Goal: Task Accomplishment & Management: Use online tool/utility

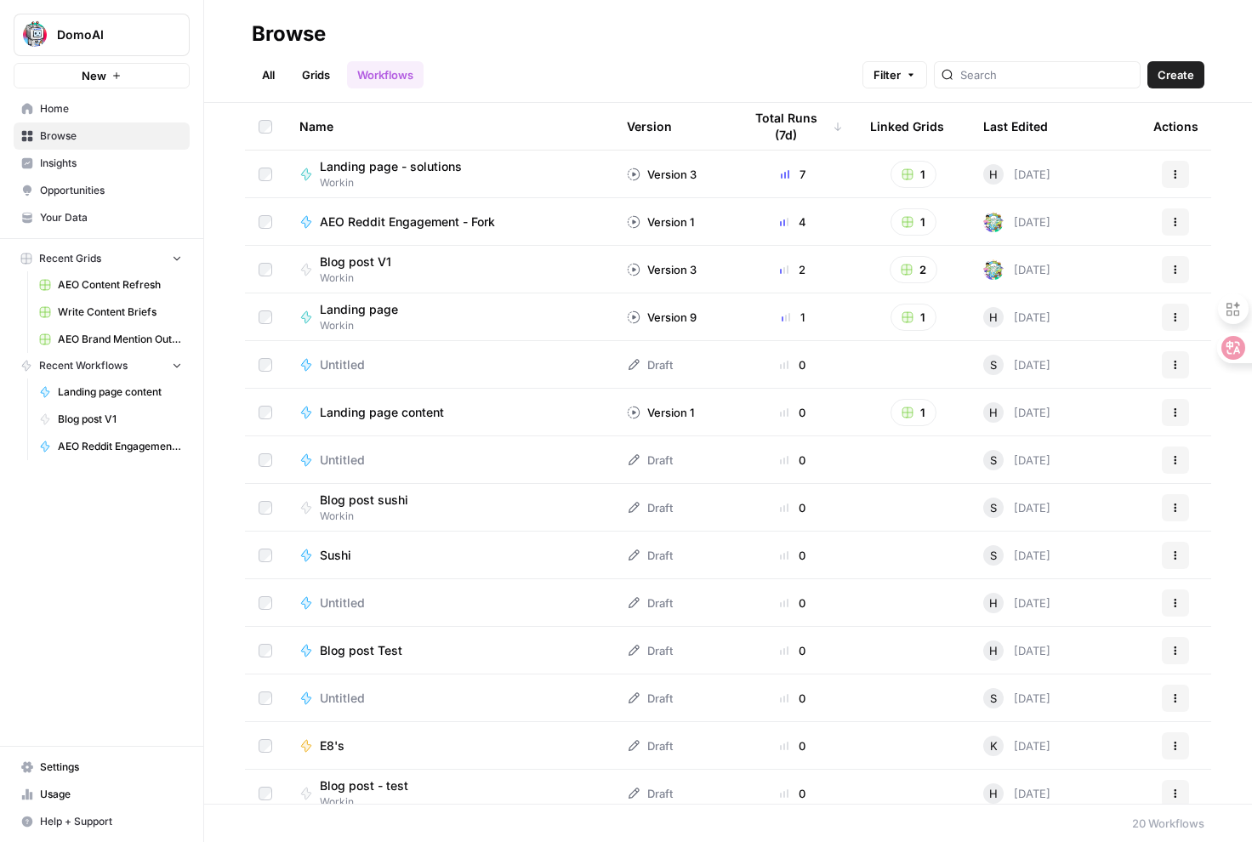
click at [121, 623] on div "DomoAI New Home Browse Insights Opportunities Your Data Recent Grids AEO Conten…" at bounding box center [101, 421] width 203 height 842
click at [63, 167] on span "Insights" at bounding box center [111, 163] width 142 height 15
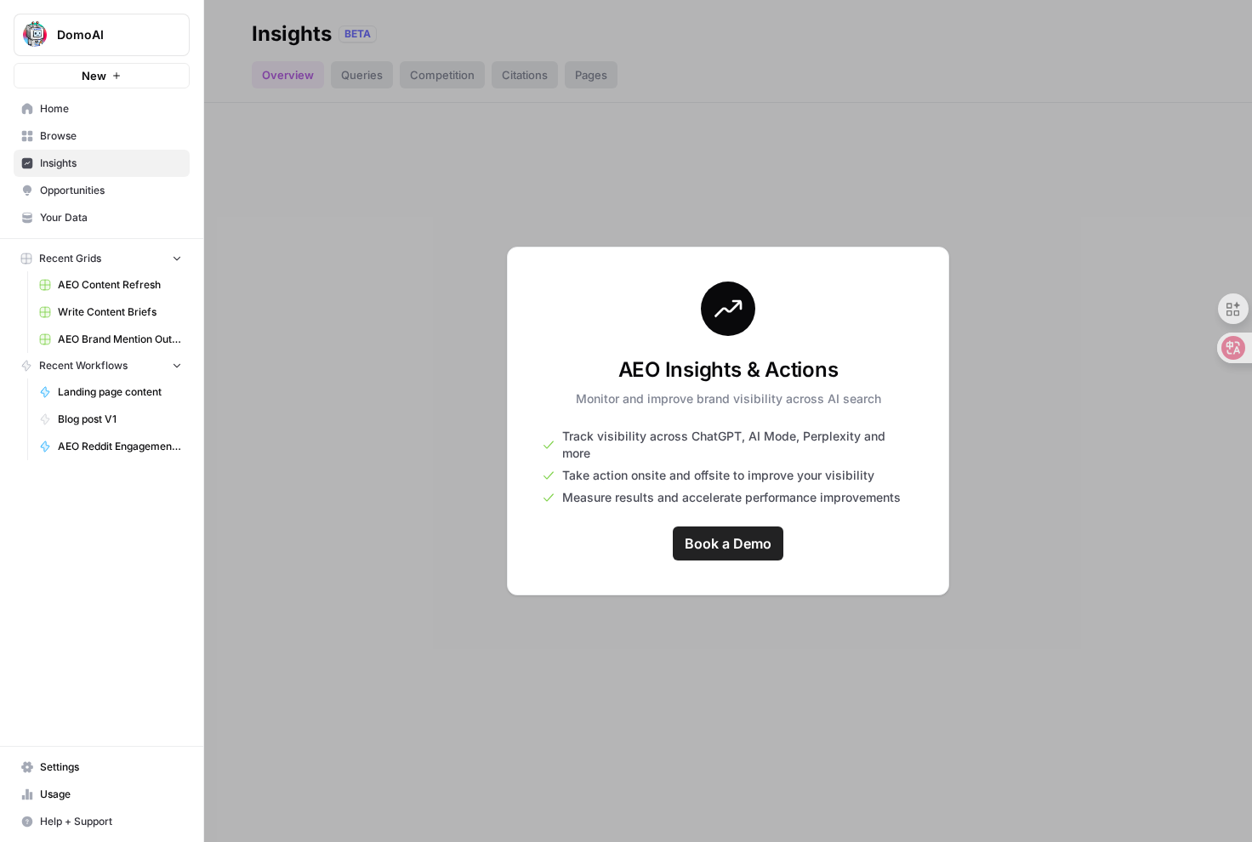
click at [68, 130] on span "Browse" at bounding box center [111, 135] width 142 height 15
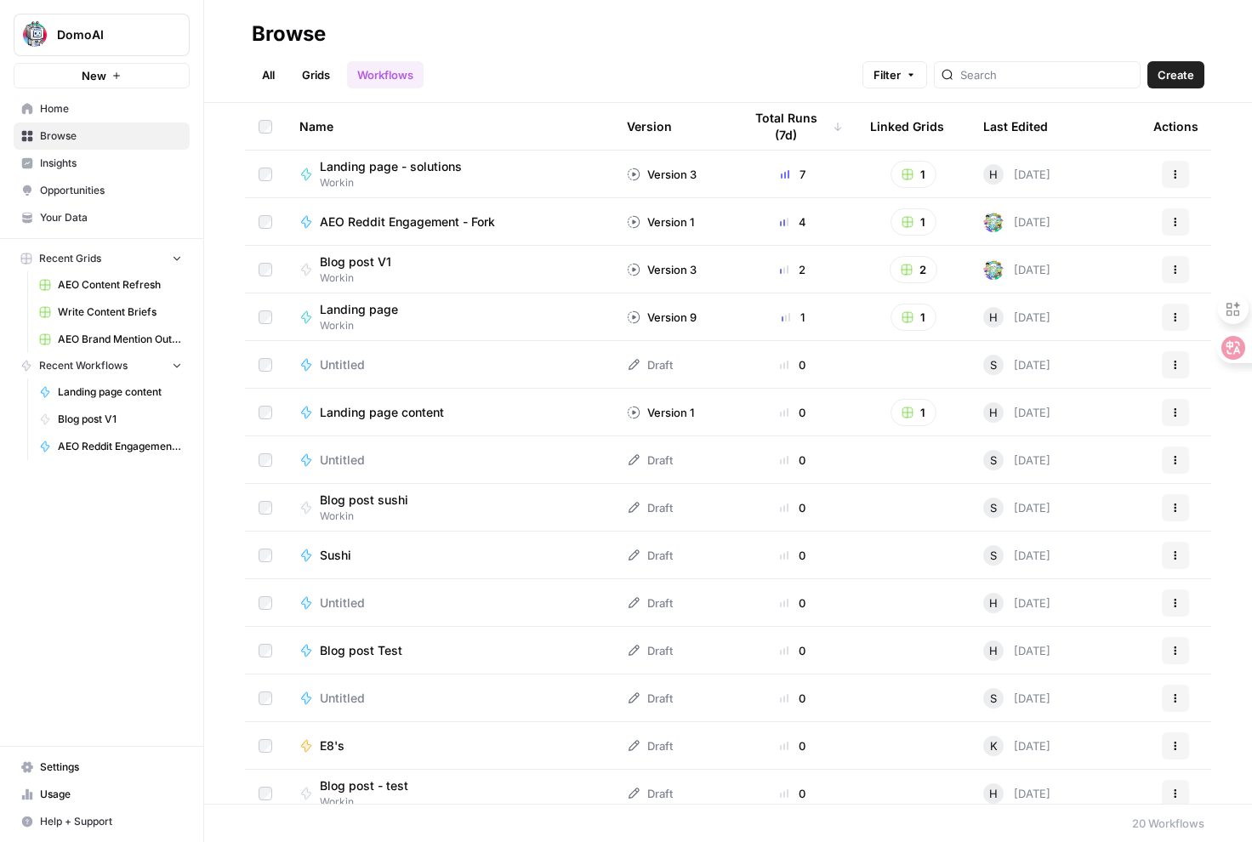
click at [91, 114] on span "Home" at bounding box center [111, 108] width 142 height 15
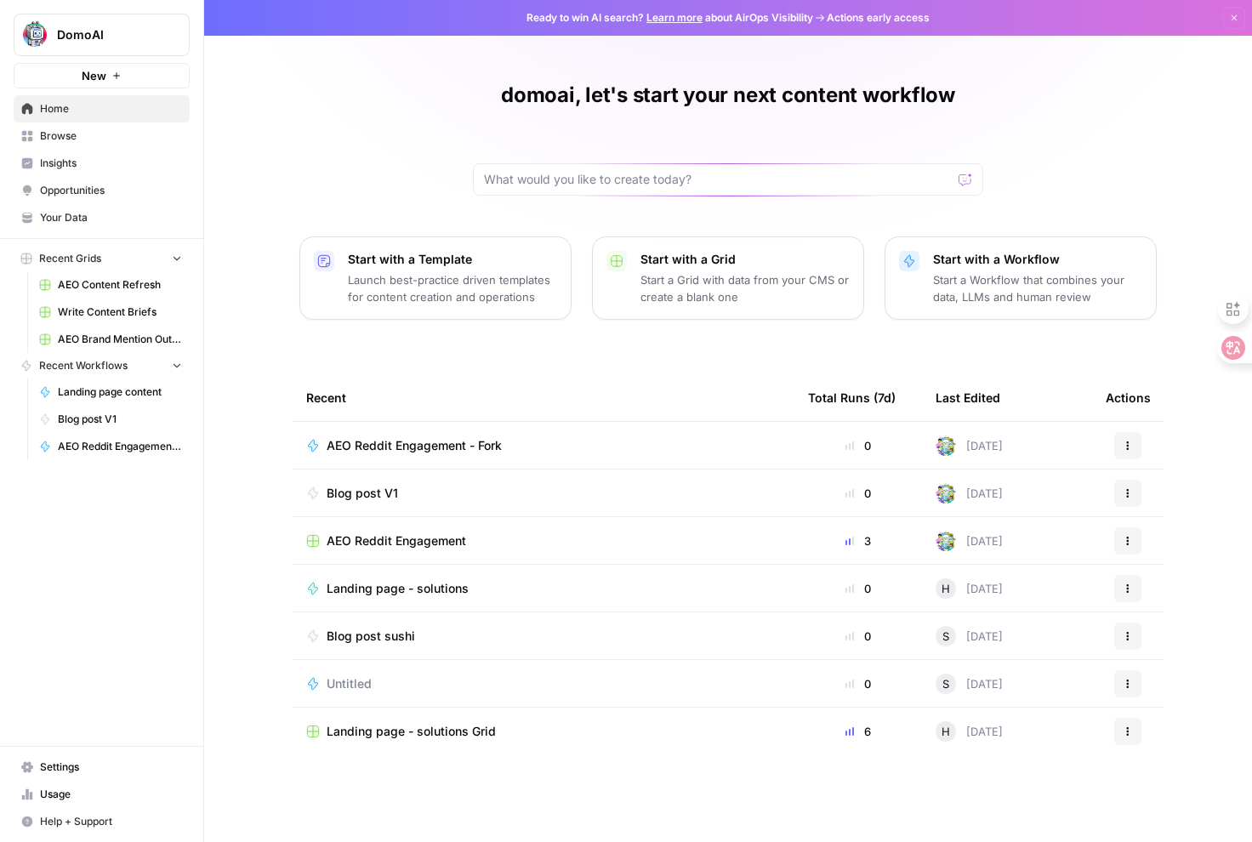
click at [85, 191] on span "Opportunities" at bounding box center [111, 190] width 142 height 15
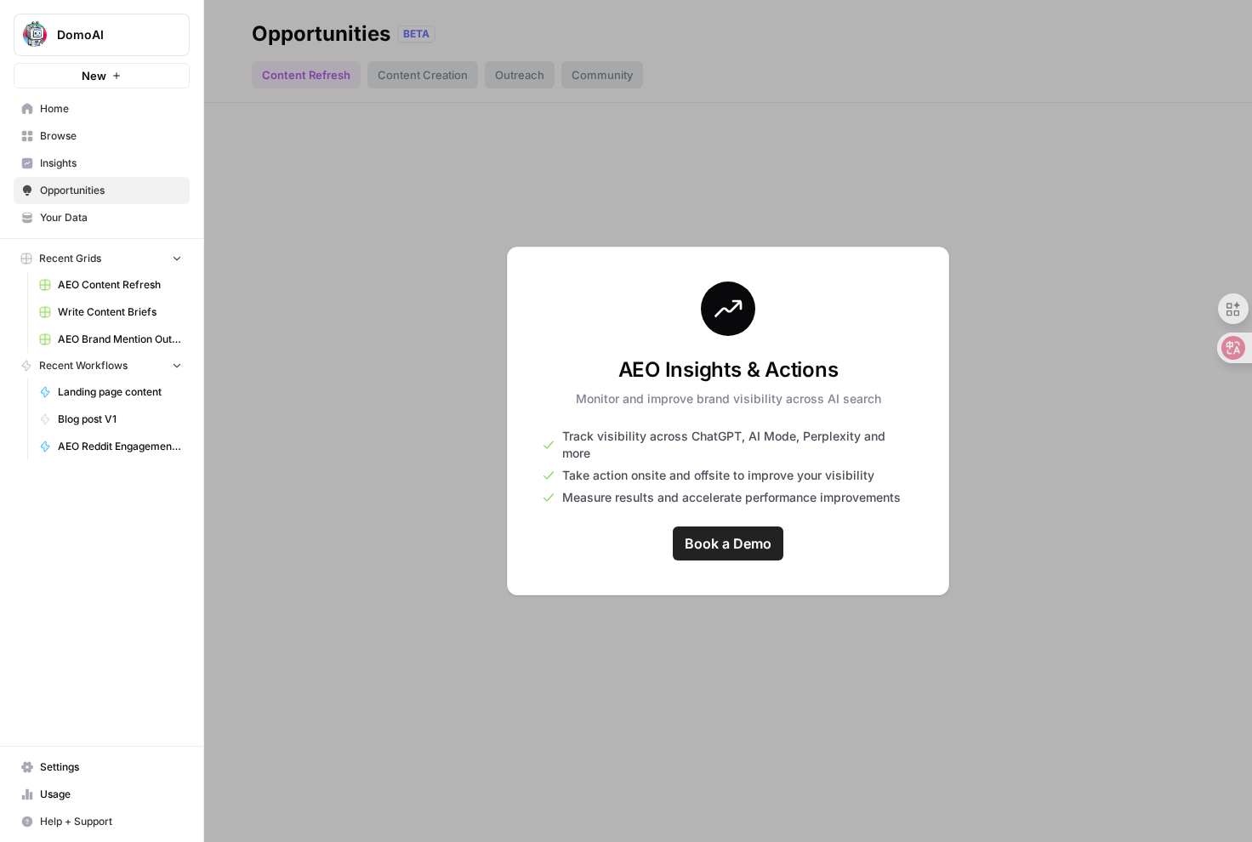
click at [81, 169] on span "Insights" at bounding box center [111, 163] width 142 height 15
click at [81, 136] on span "Browse" at bounding box center [111, 135] width 142 height 15
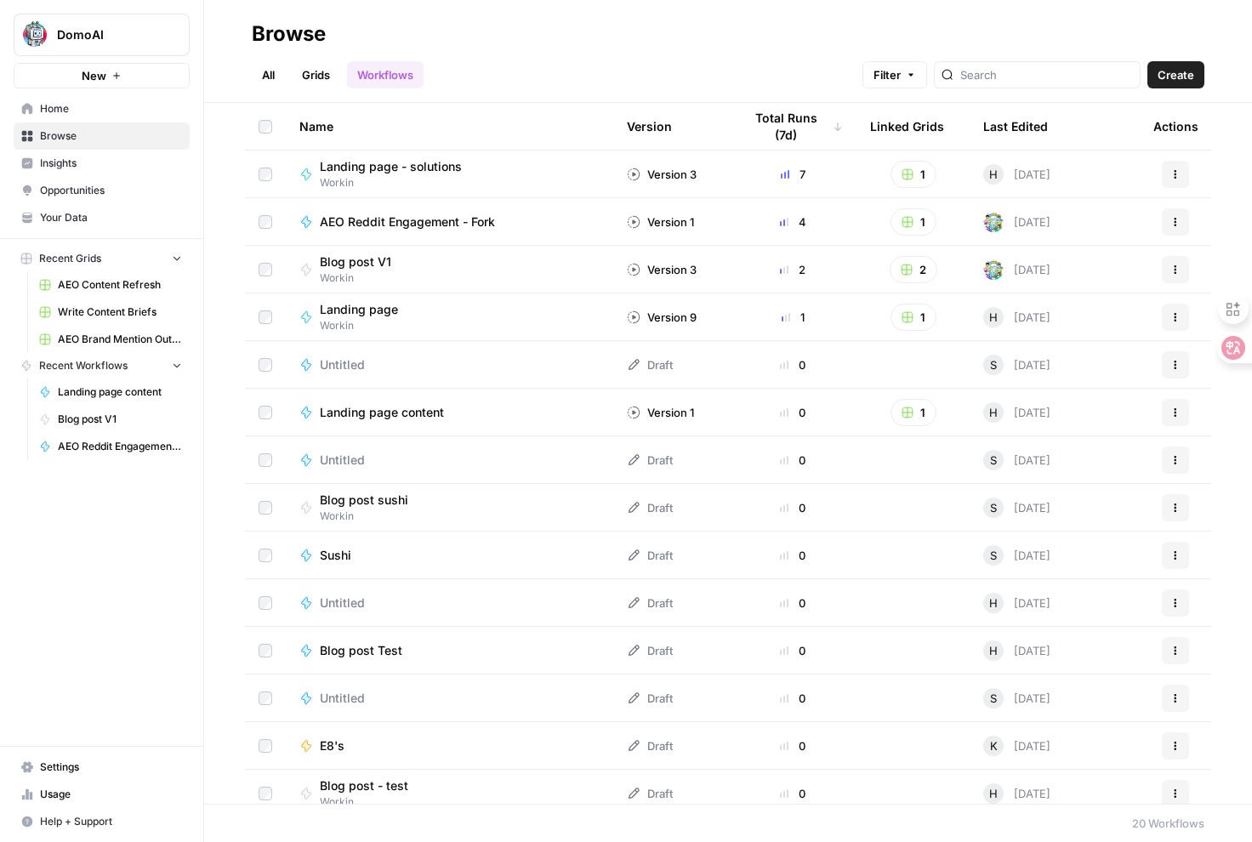
click at [321, 82] on link "Grids" at bounding box center [316, 74] width 48 height 27
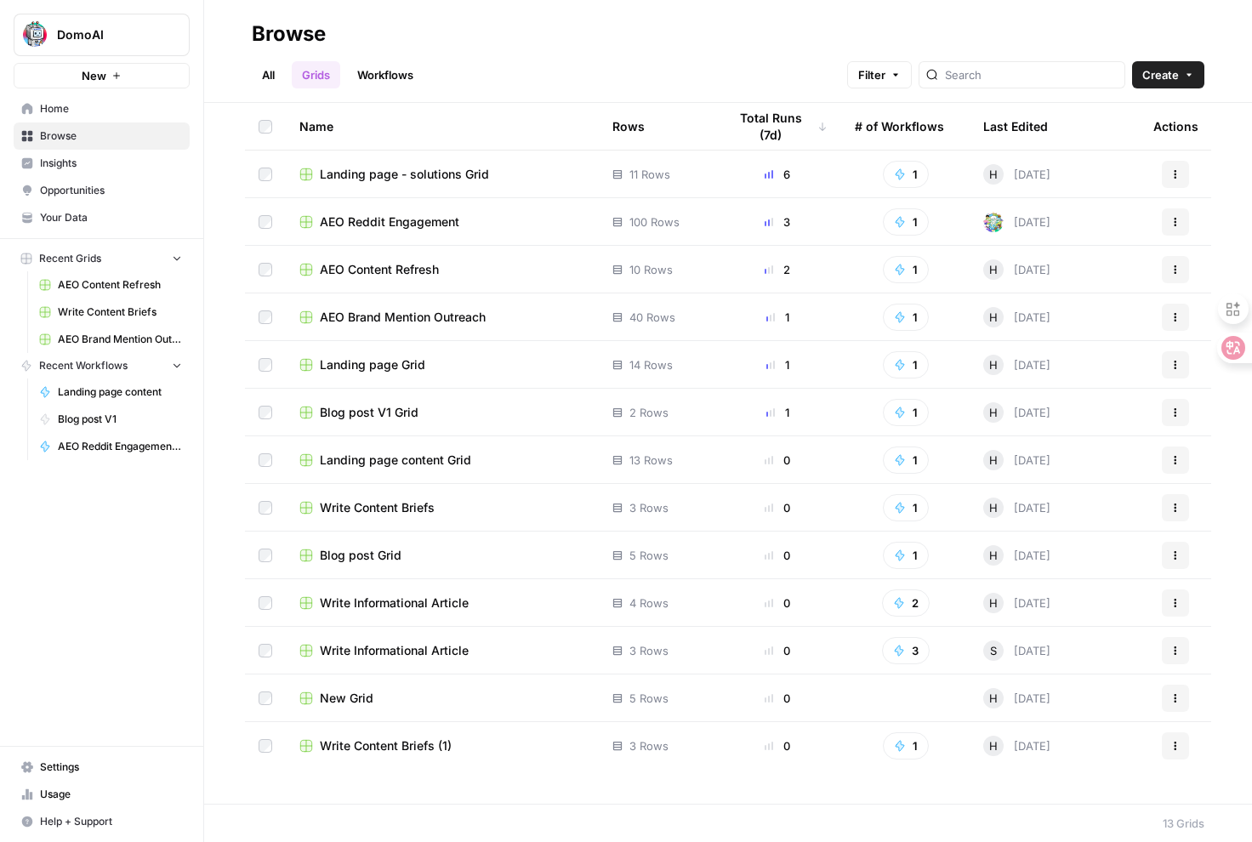
click at [265, 69] on link "All" at bounding box center [268, 74] width 33 height 27
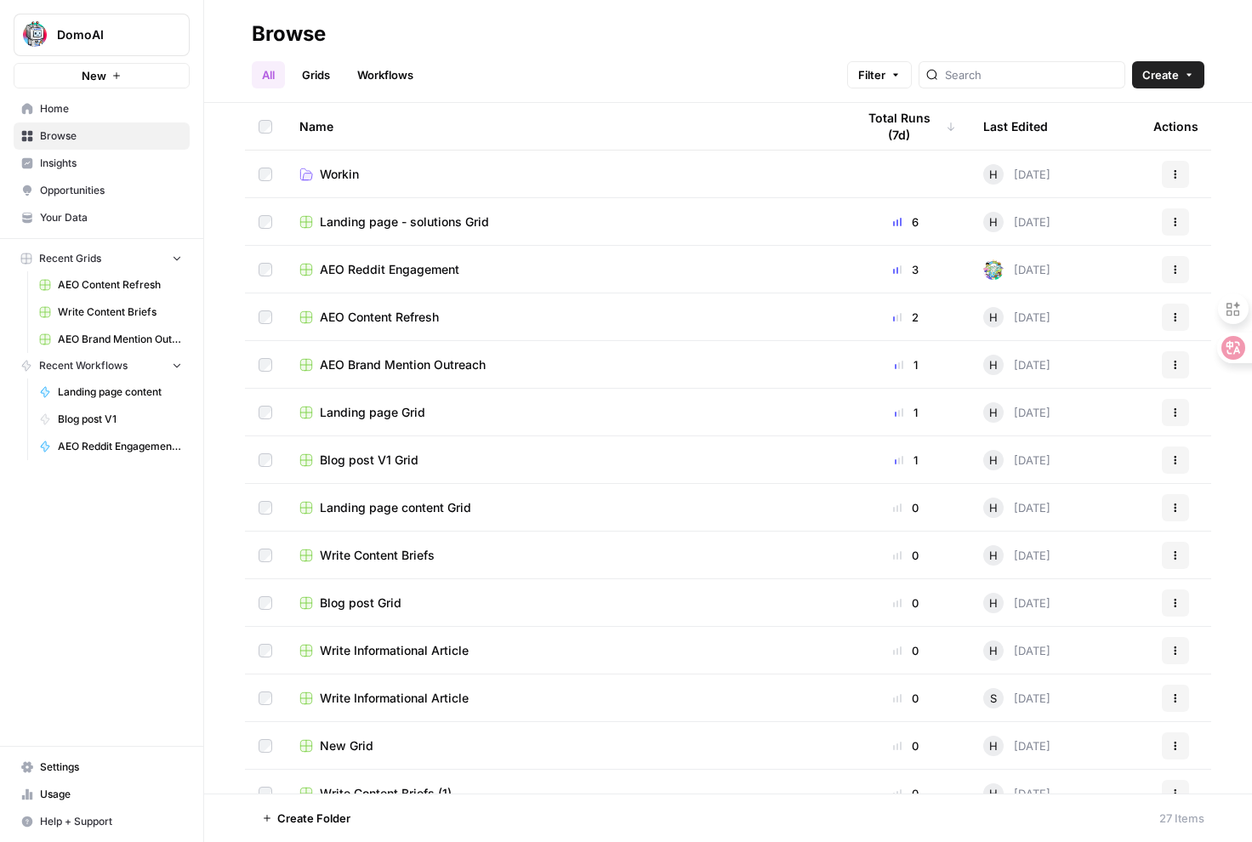
click at [71, 165] on span "Insights" at bounding box center [111, 163] width 142 height 15
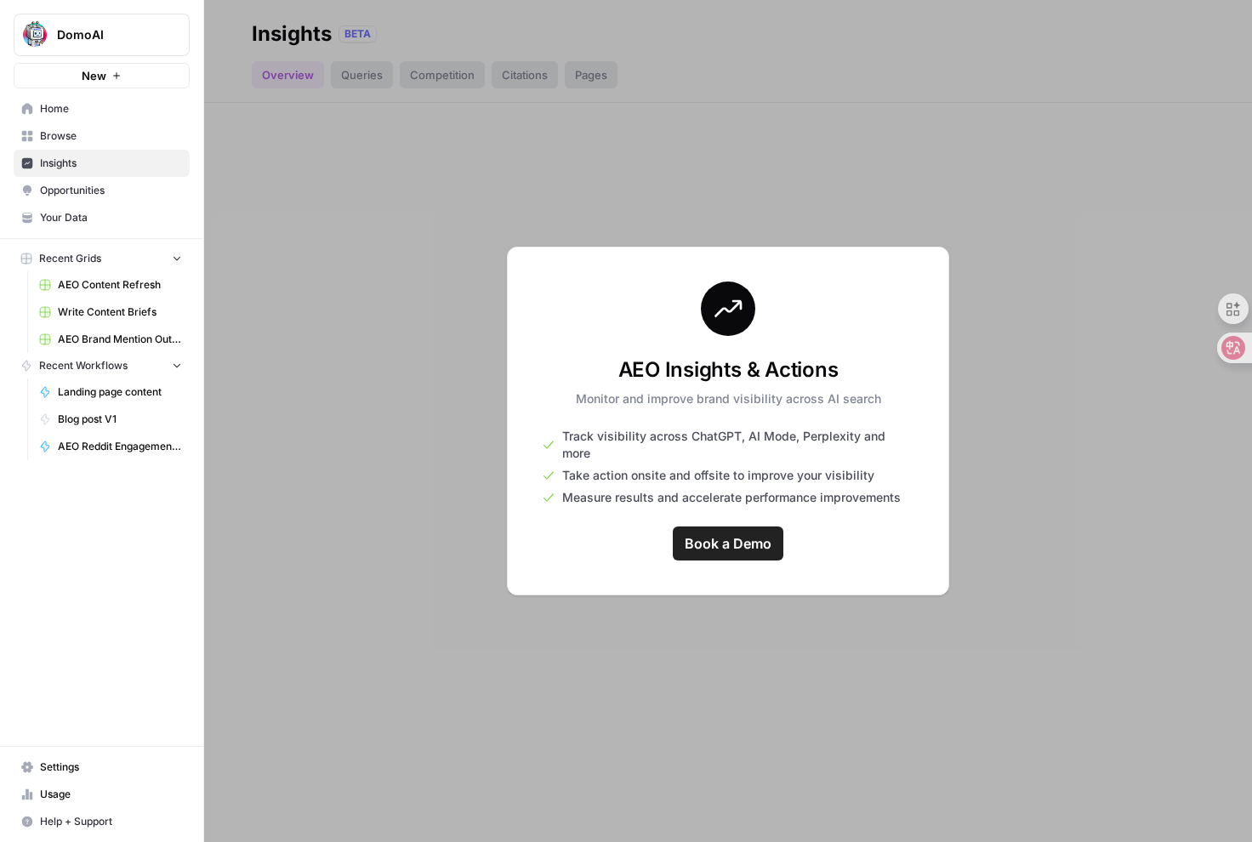
click at [76, 146] on link "Browse" at bounding box center [102, 135] width 176 height 27
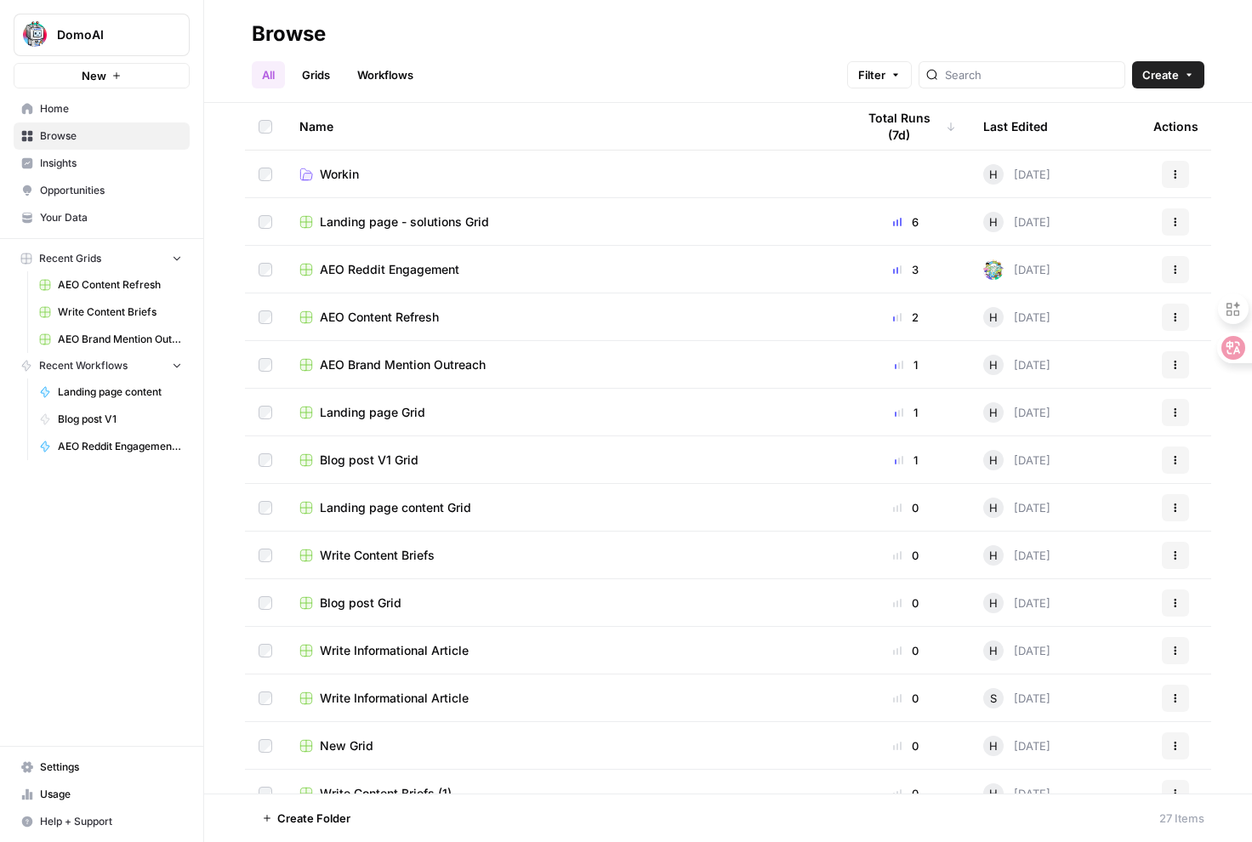
click at [59, 108] on span "Home" at bounding box center [111, 108] width 142 height 15
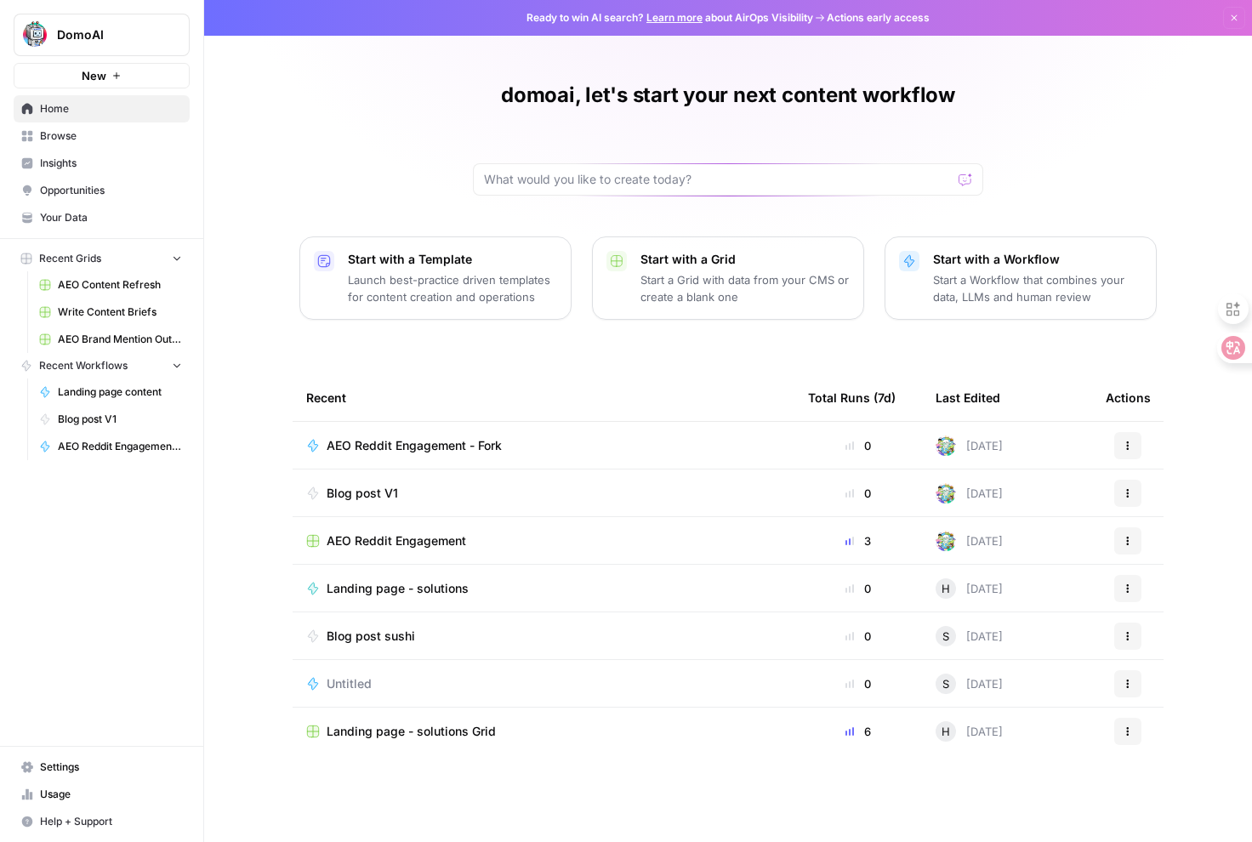
click at [66, 171] on link "Insights" at bounding box center [102, 163] width 176 height 27
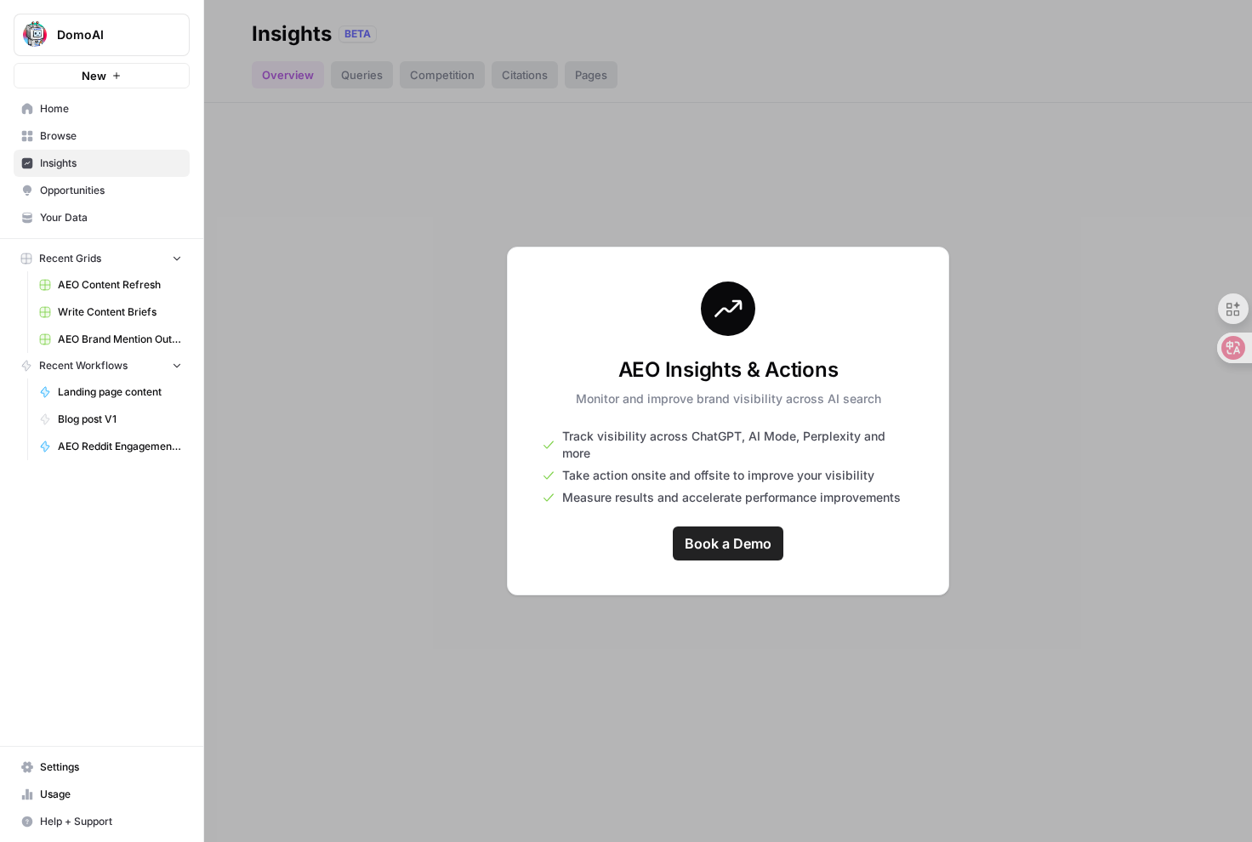
click at [58, 134] on span "Browse" at bounding box center [111, 135] width 142 height 15
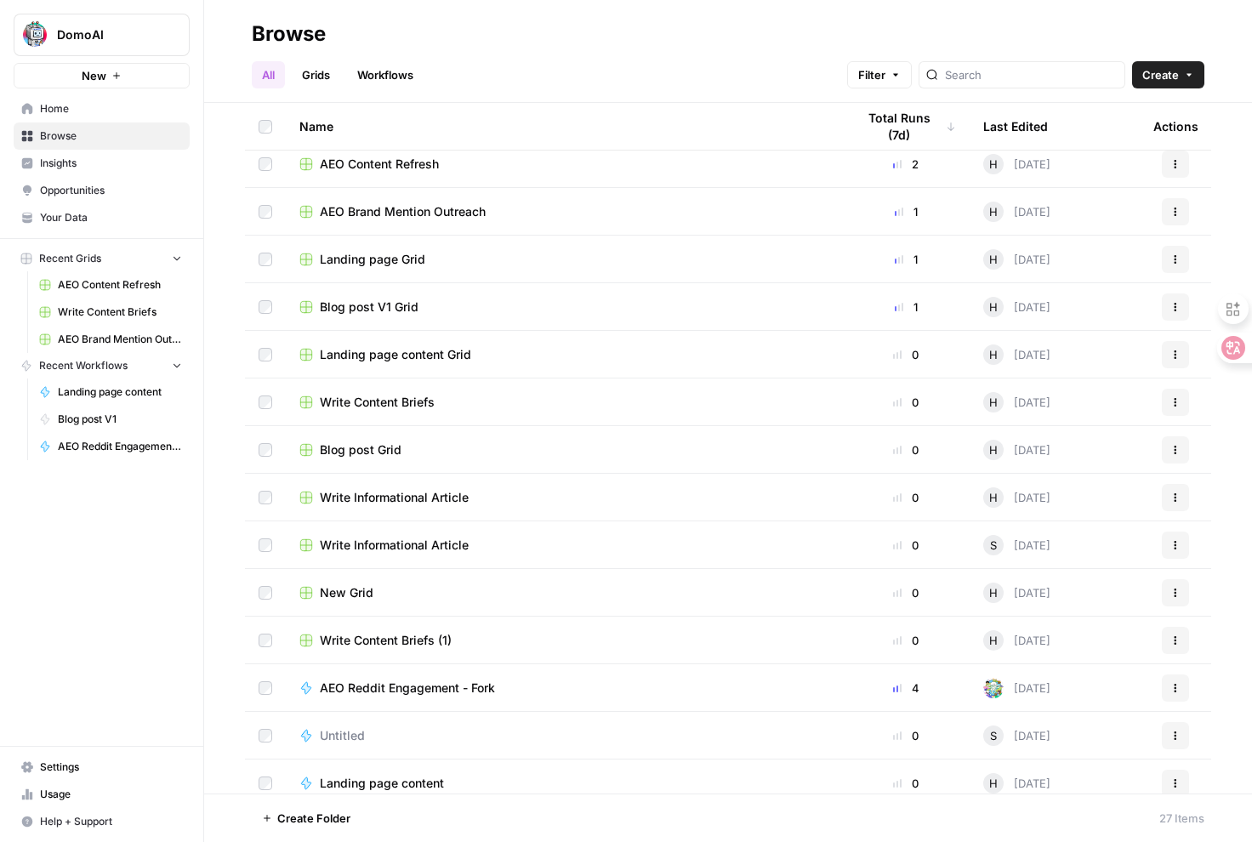
scroll to position [144, 0]
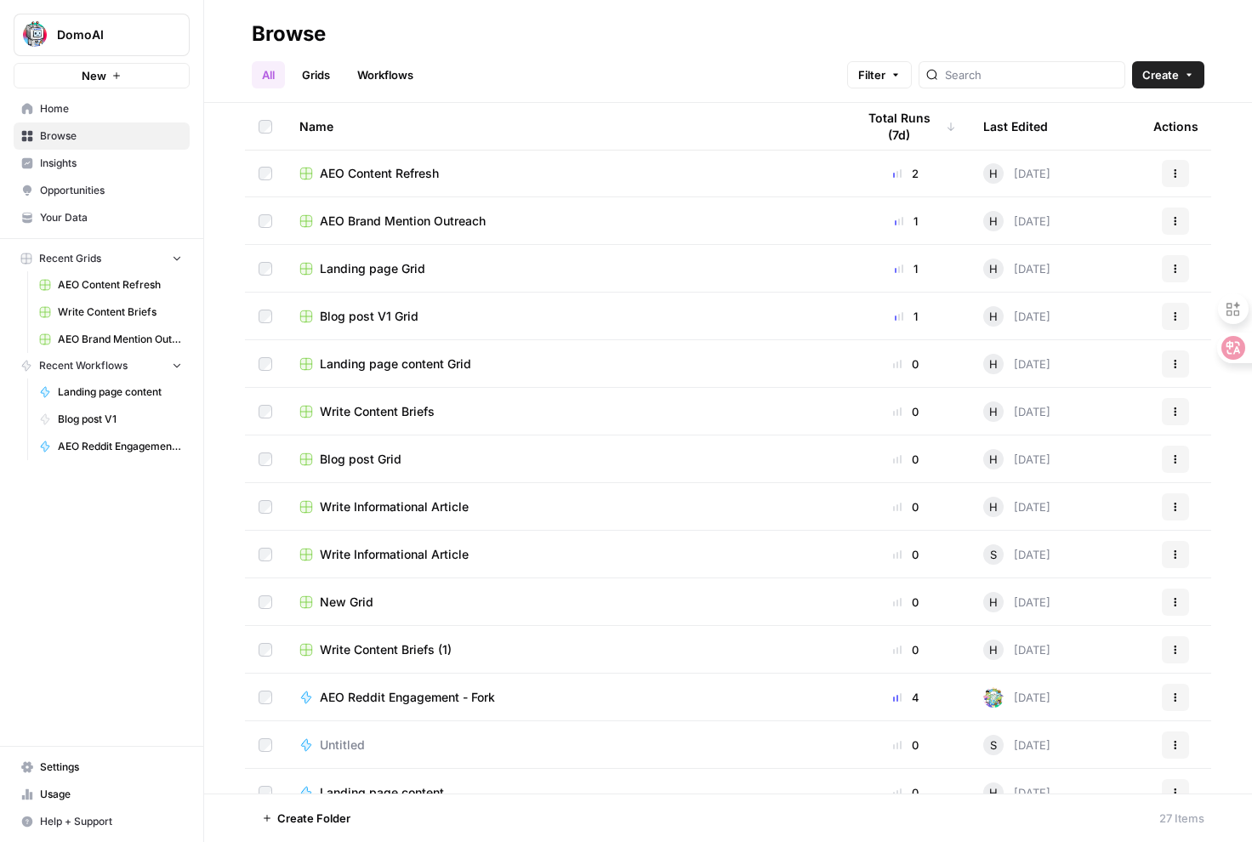
click at [378, 652] on span "Write Content Briefs (1)" at bounding box center [386, 649] width 132 height 17
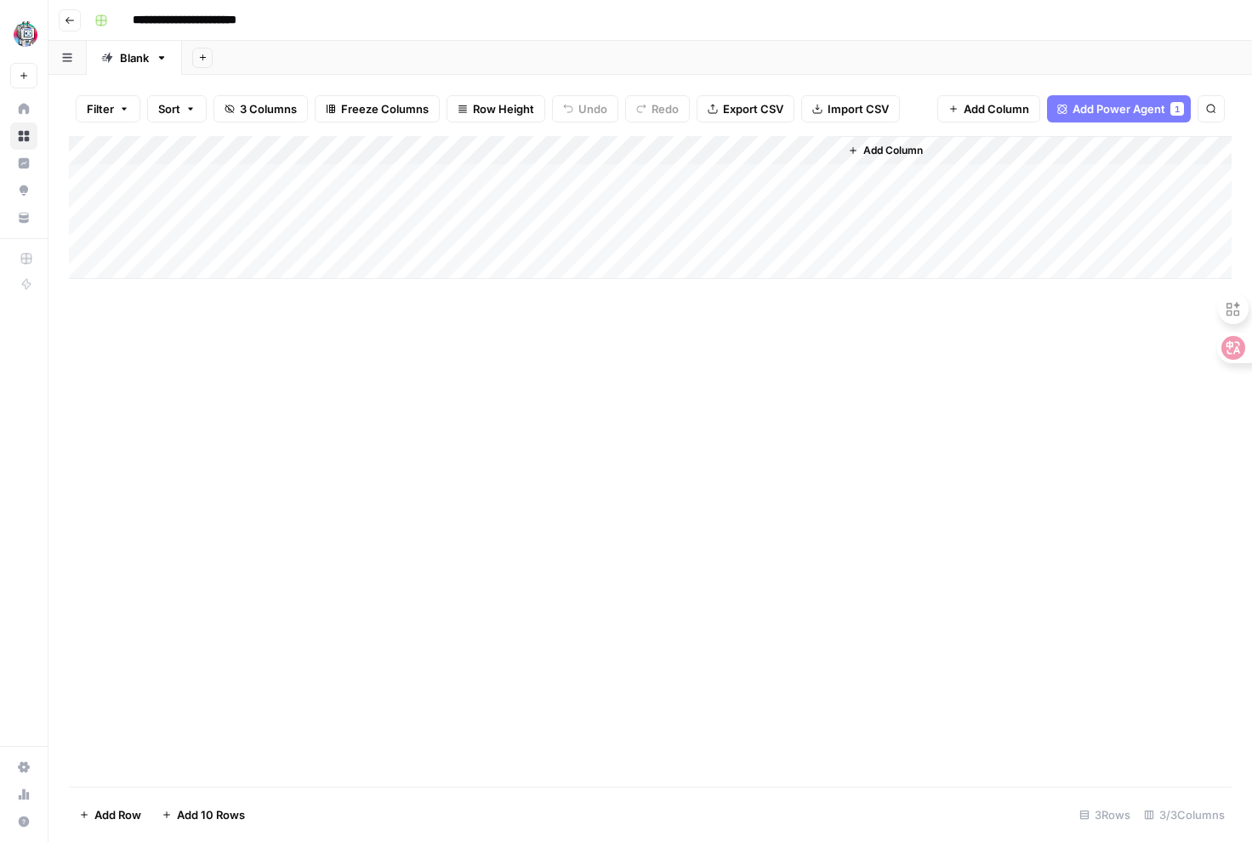
click at [218, 175] on div "Add Column" at bounding box center [650, 207] width 1163 height 143
click at [219, 211] on div "Add Column" at bounding box center [650, 207] width 1163 height 143
click at [228, 244] on div "Add Column" at bounding box center [650, 207] width 1163 height 143
click at [458, 182] on div "Add Column" at bounding box center [650, 207] width 1163 height 143
click at [475, 175] on div "Add Column" at bounding box center [650, 207] width 1163 height 143
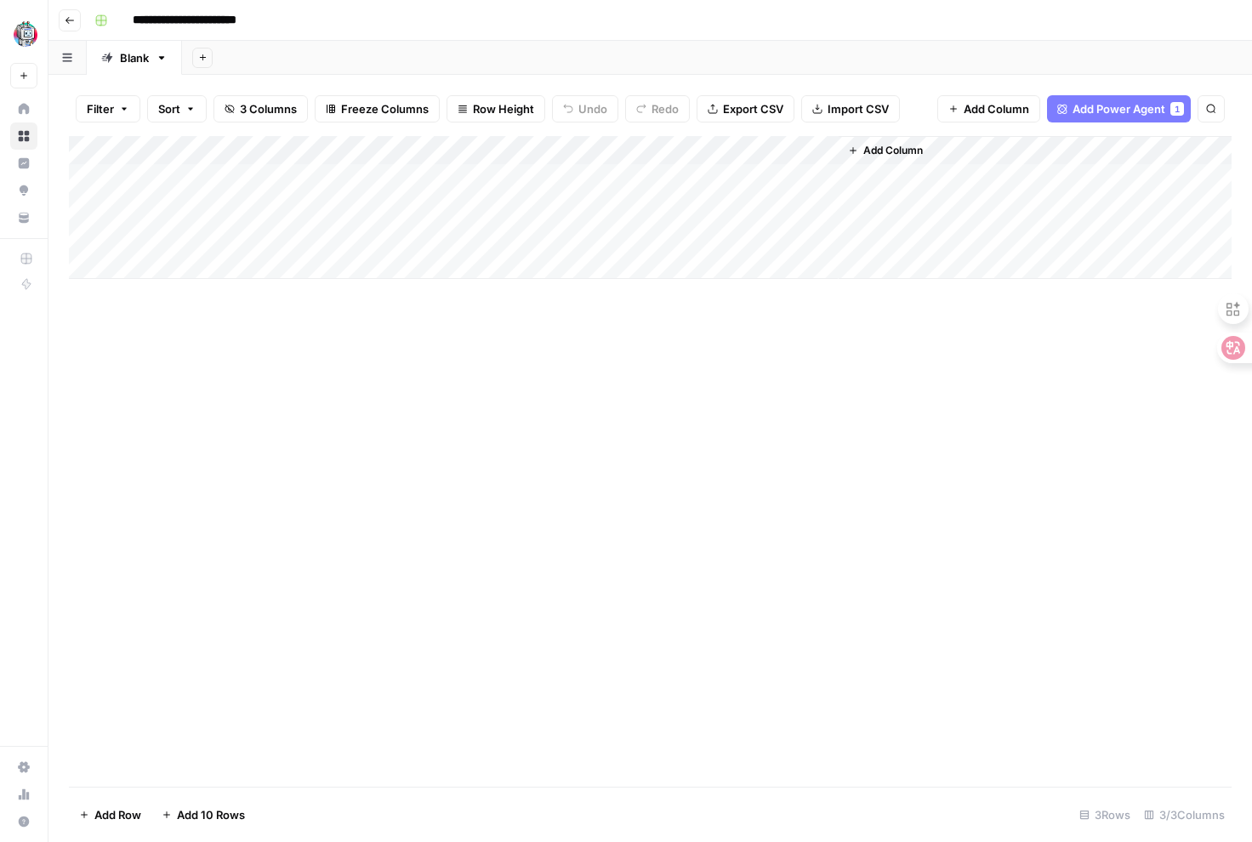
click at [1089, 106] on span "Add Power Agent" at bounding box center [1118, 108] width 93 height 17
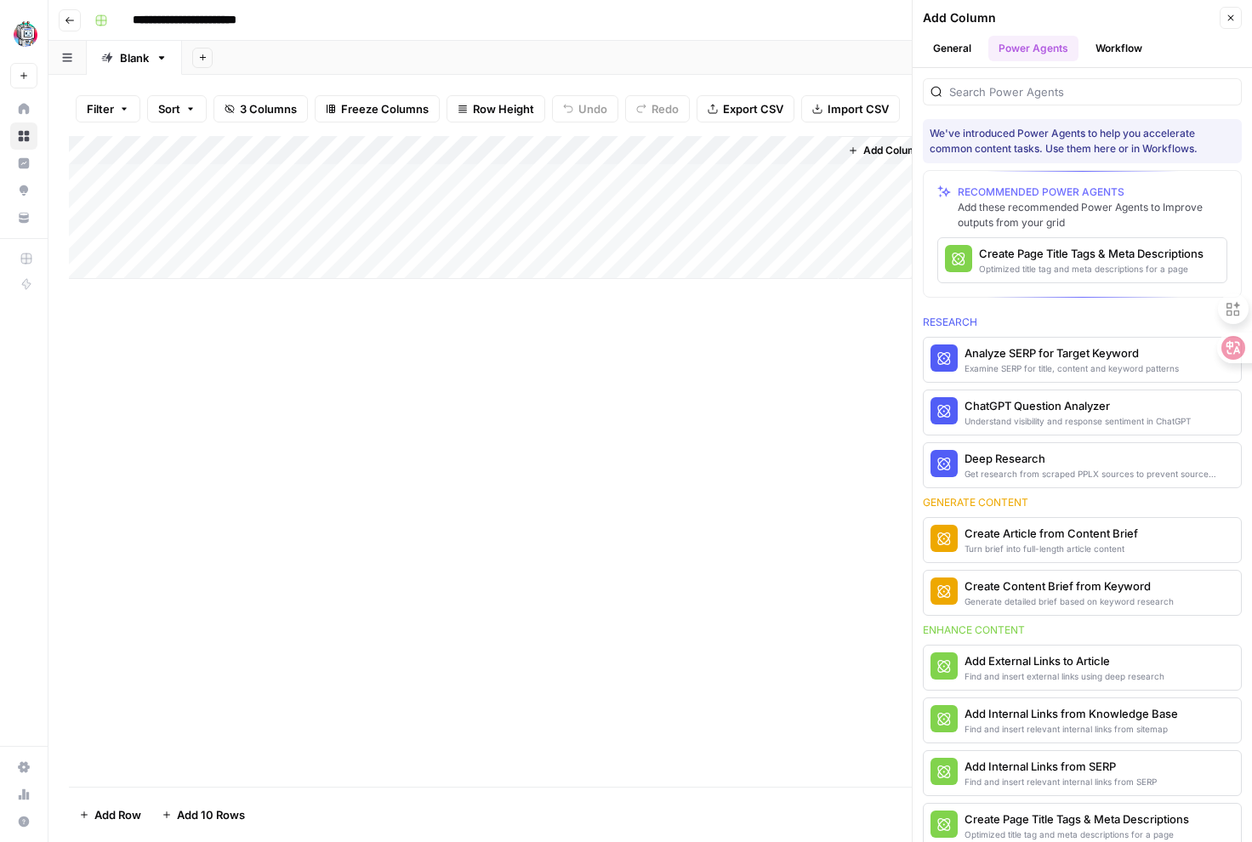
drag, startPoint x: 959, startPoint y: 151, endPoint x: 1119, endPoint y: 162, distance: 160.3
click at [1121, 162] on div "We've introduced Power Agents to help you accelerate common content tasks. Use …" at bounding box center [1082, 141] width 319 height 44
click at [1142, 149] on div "We've introduced Power Agents to help you accelerate common content tasks. Use …" at bounding box center [1082, 141] width 305 height 31
click at [680, 435] on div "Add Column" at bounding box center [650, 461] width 1163 height 651
click at [425, 176] on div "Add Column" at bounding box center [650, 207] width 1163 height 143
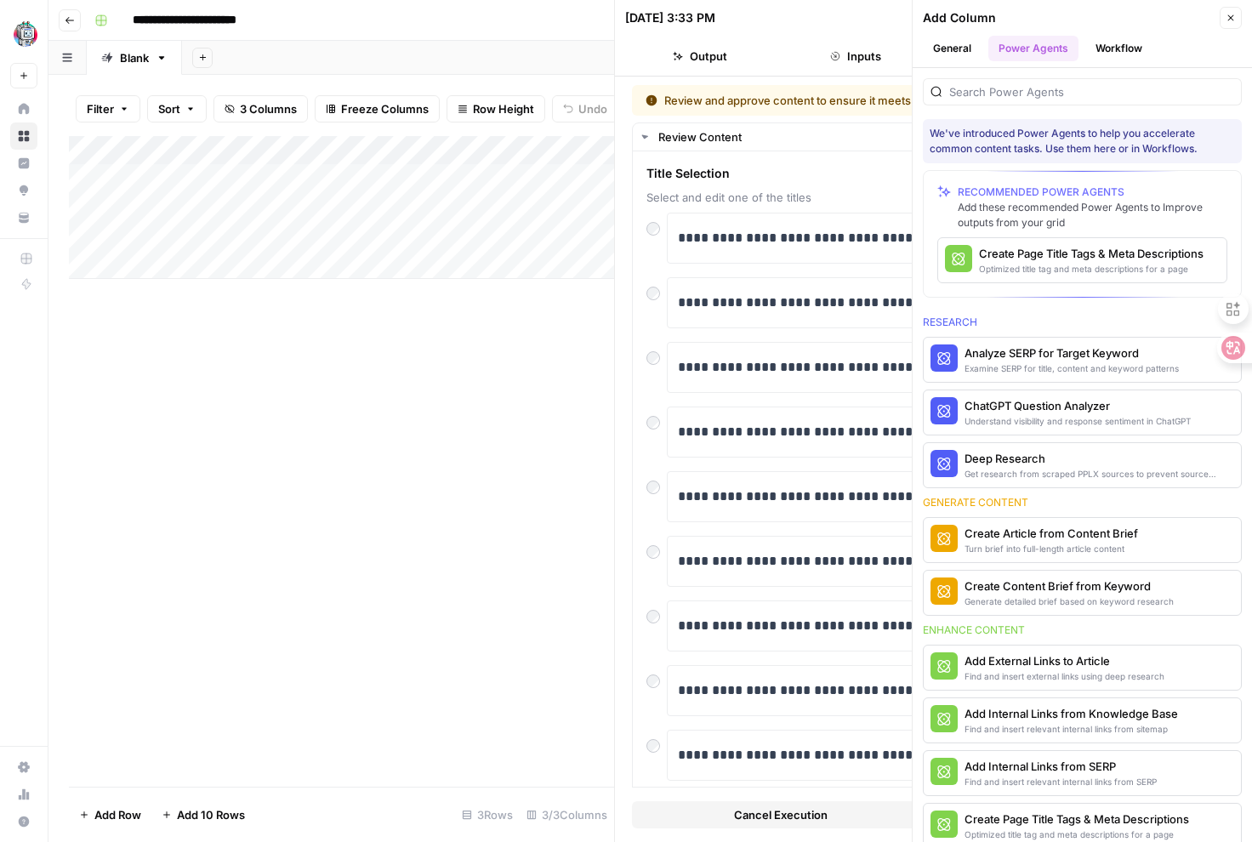
click at [1234, 20] on icon "button" at bounding box center [1231, 18] width 10 height 10
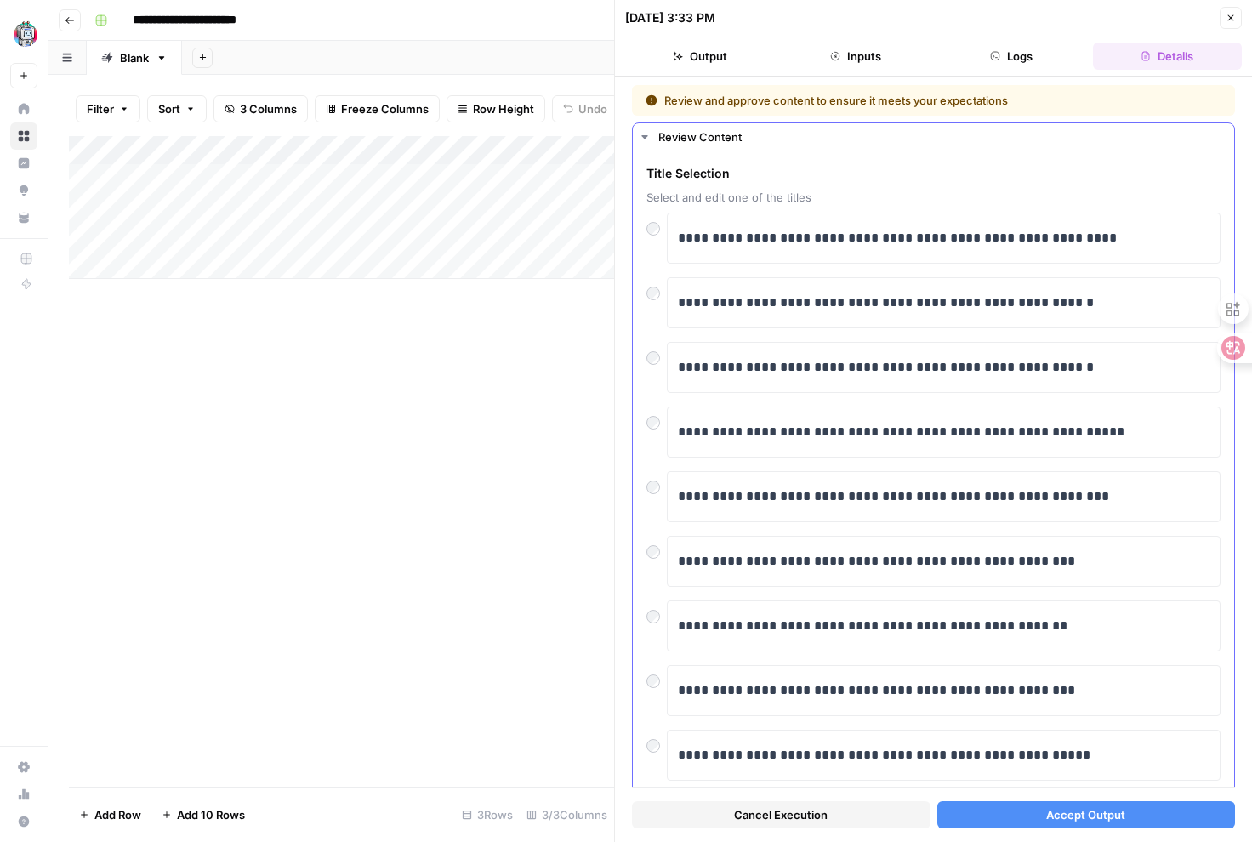
scroll to position [109, 0]
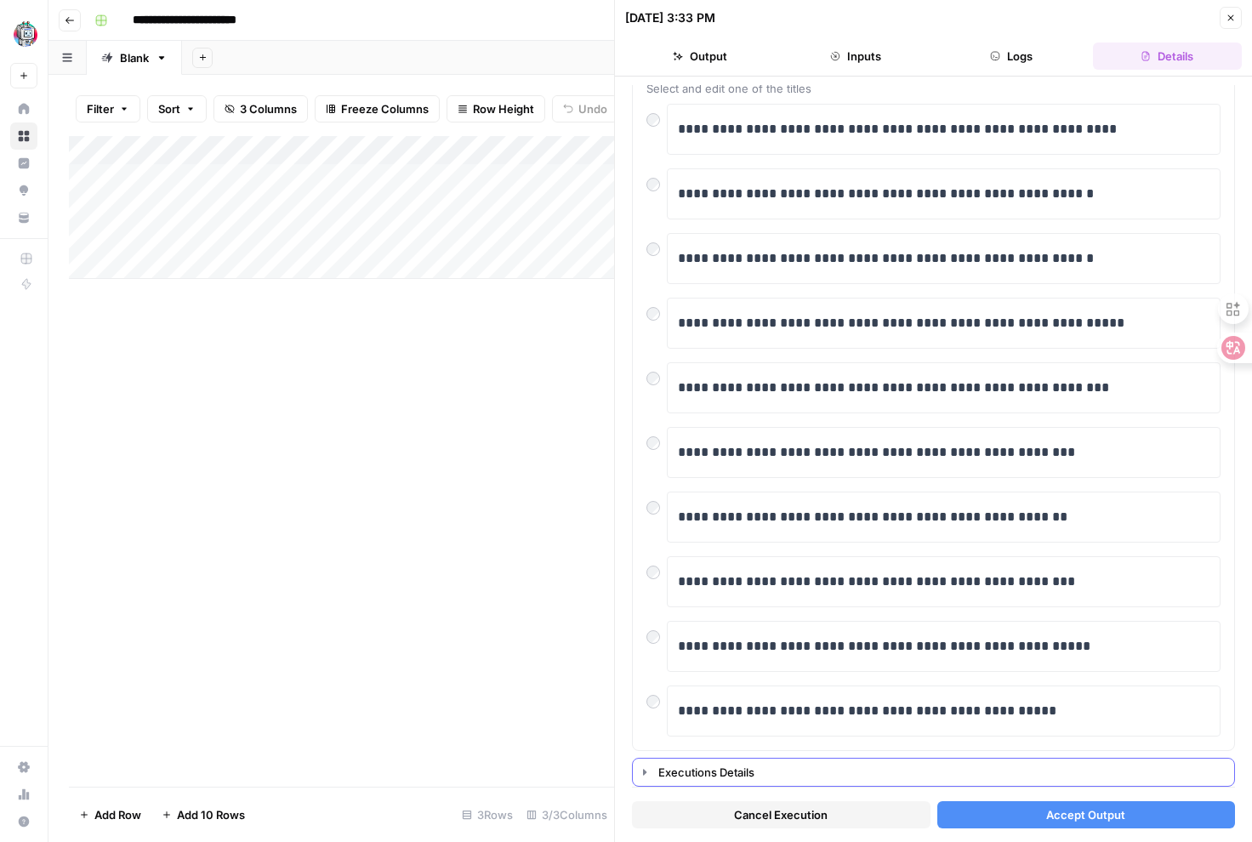
click at [645, 775] on icon "button" at bounding box center [645, 772] width 14 height 14
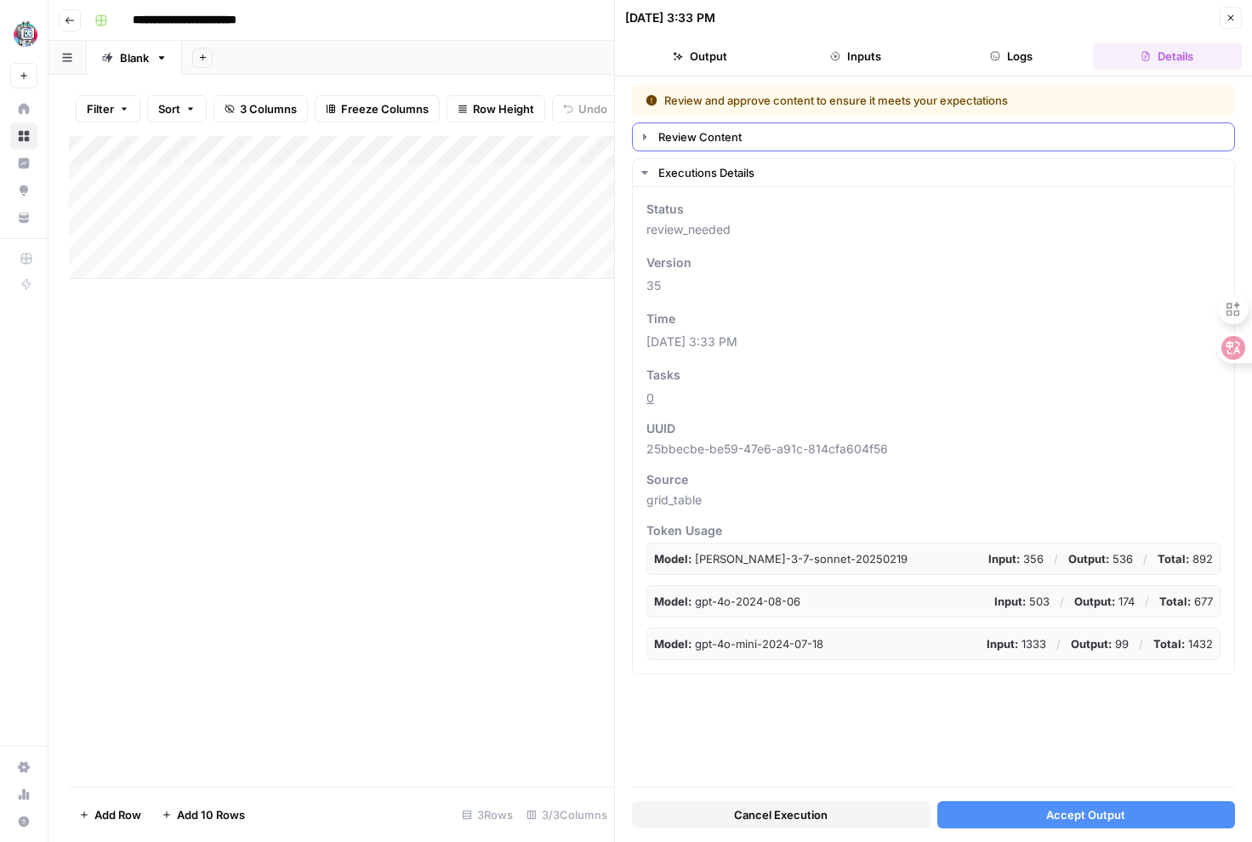
click at [646, 135] on icon "button" at bounding box center [645, 137] width 14 height 14
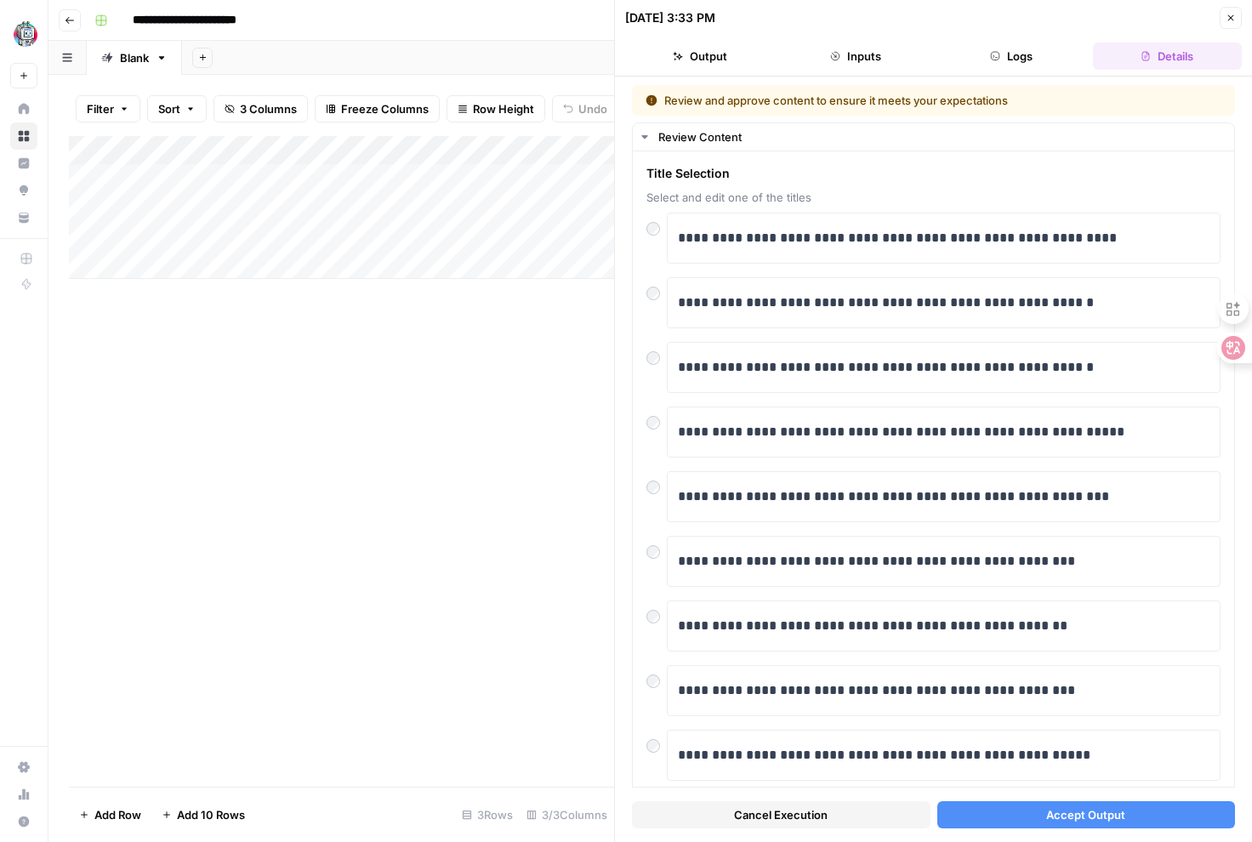
click at [1221, 15] on button "Close" at bounding box center [1231, 18] width 22 height 22
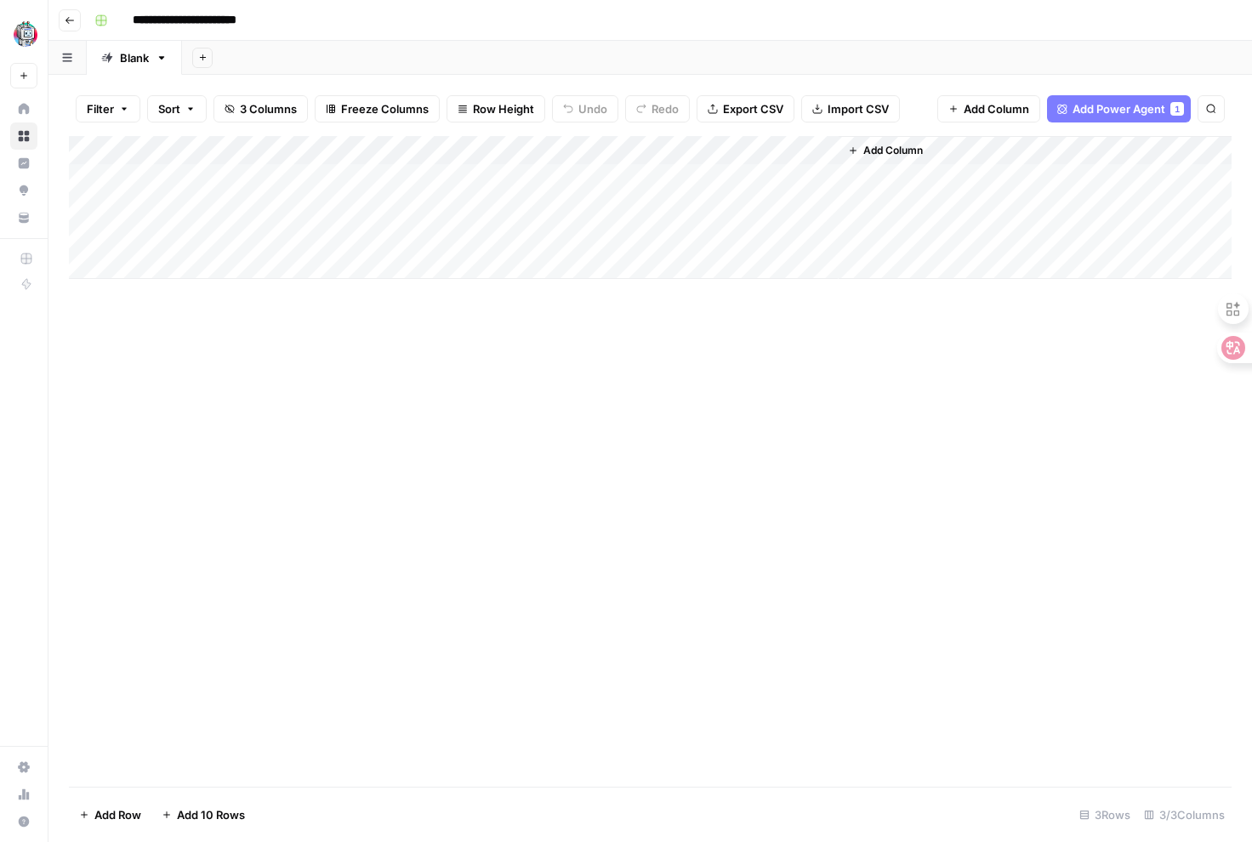
click at [691, 379] on div "Add Column" at bounding box center [650, 461] width 1163 height 651
click at [267, 416] on div "Add Column" at bounding box center [650, 461] width 1163 height 651
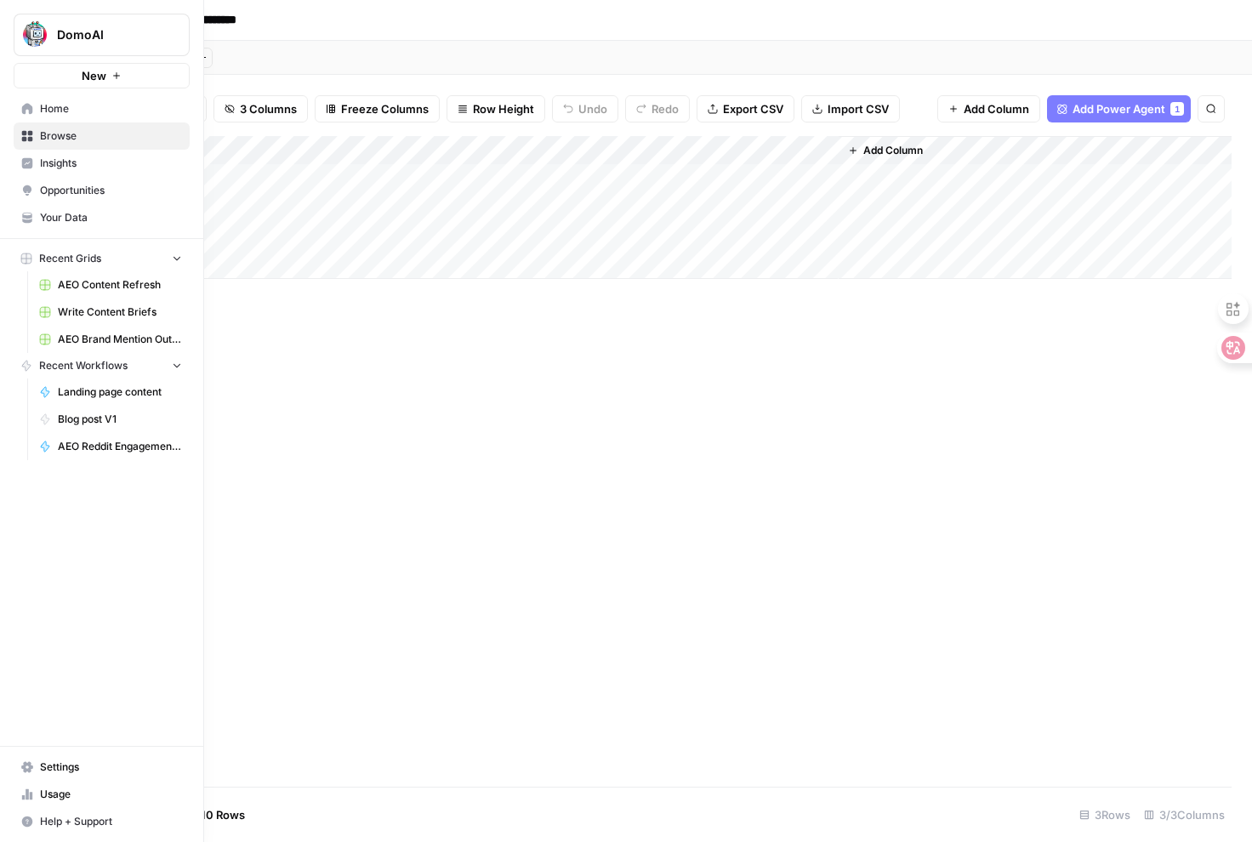
click at [58, 136] on span "Browse" at bounding box center [111, 135] width 142 height 15
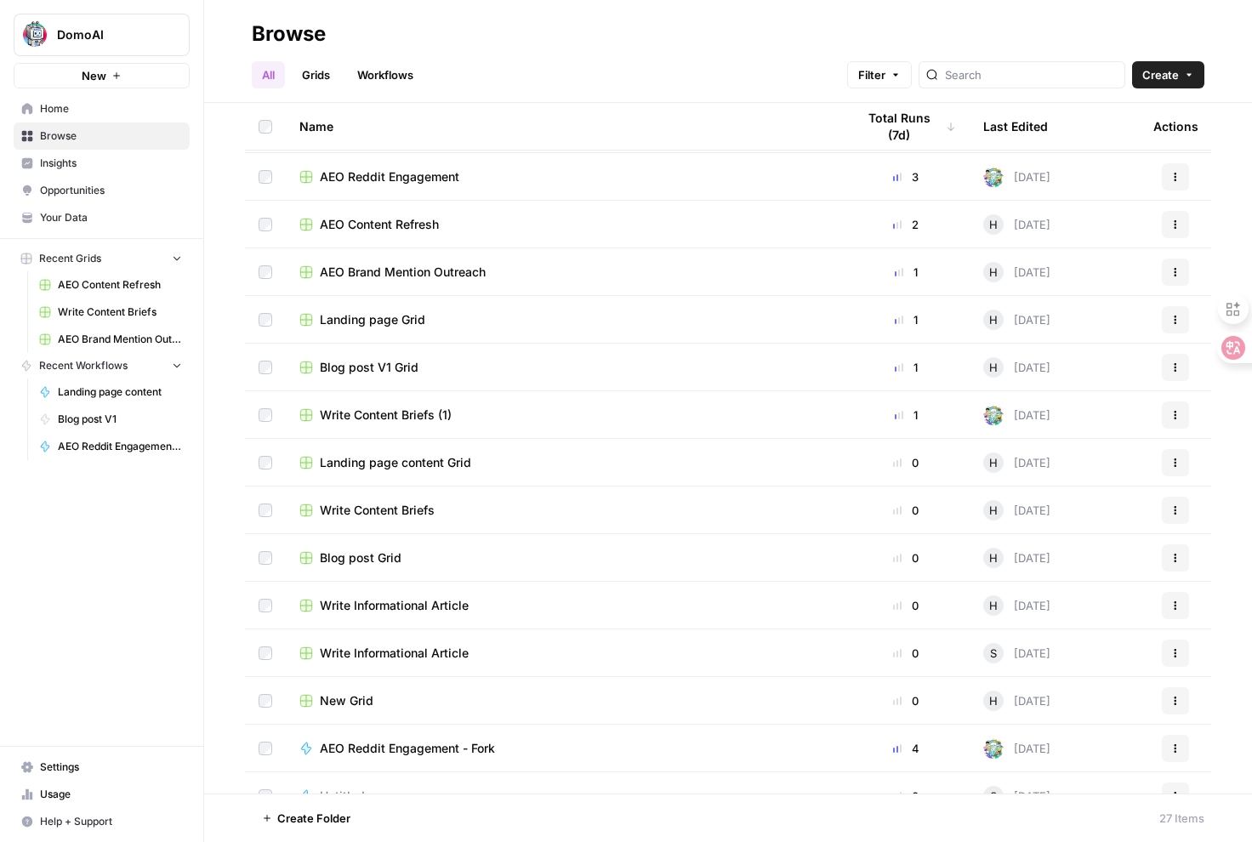
scroll to position [95, 0]
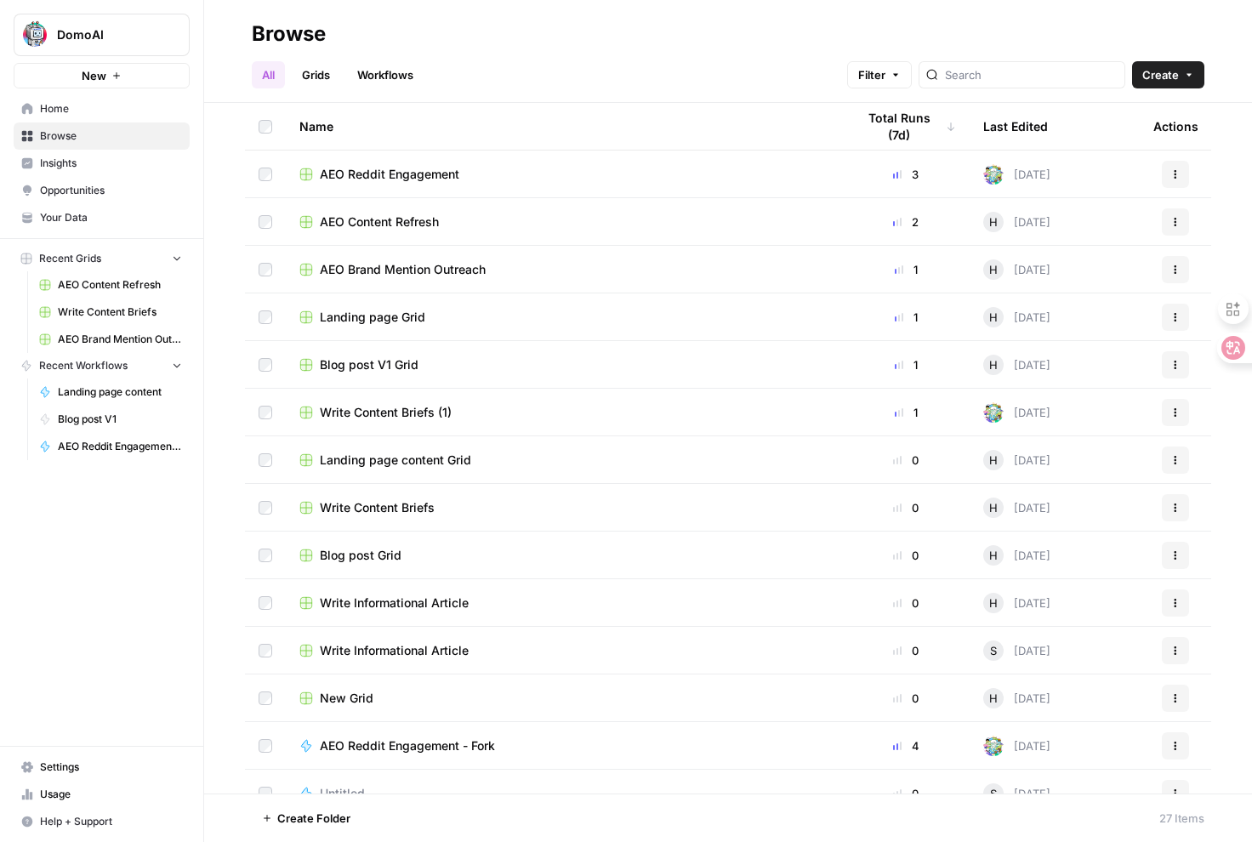
click at [389, 216] on span "AEO Content Refresh" at bounding box center [379, 221] width 119 height 17
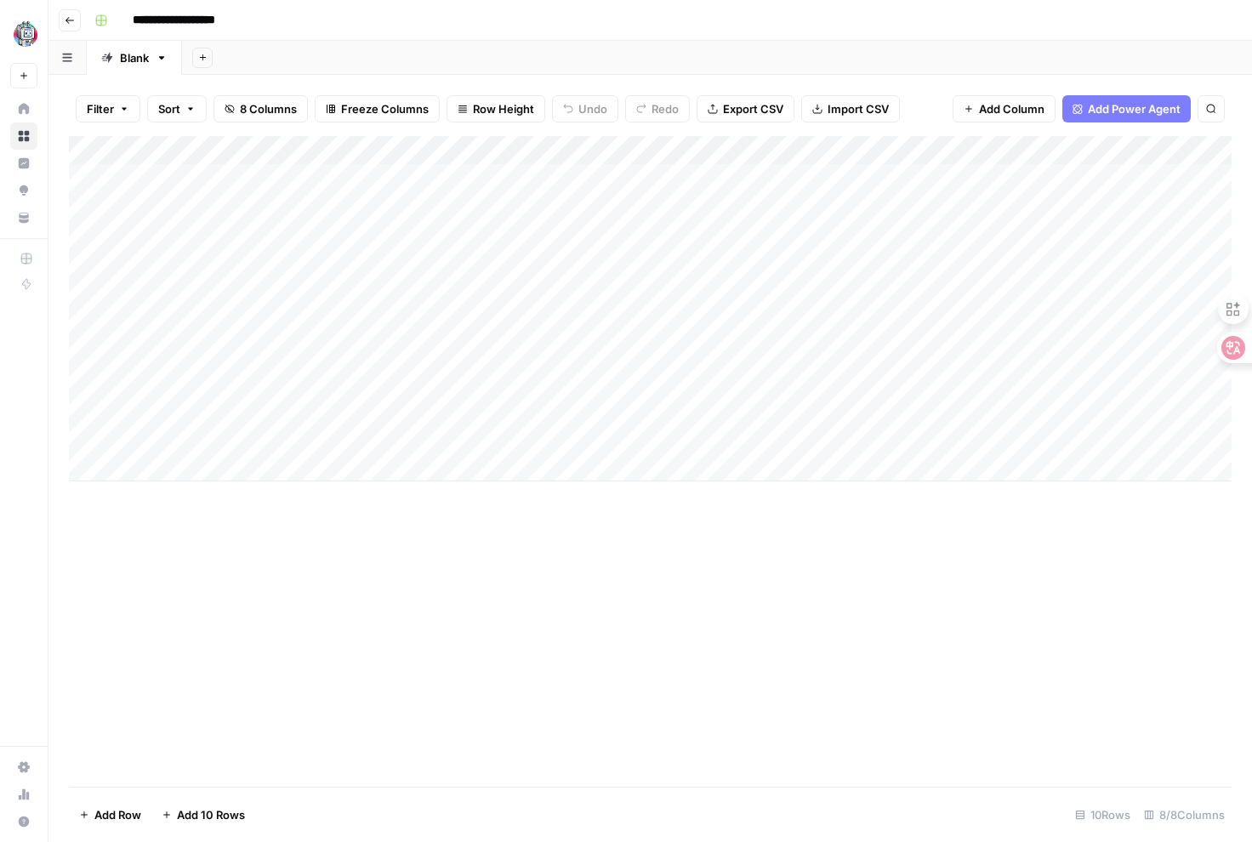
click at [75, 22] on button "Go back" at bounding box center [70, 20] width 22 height 22
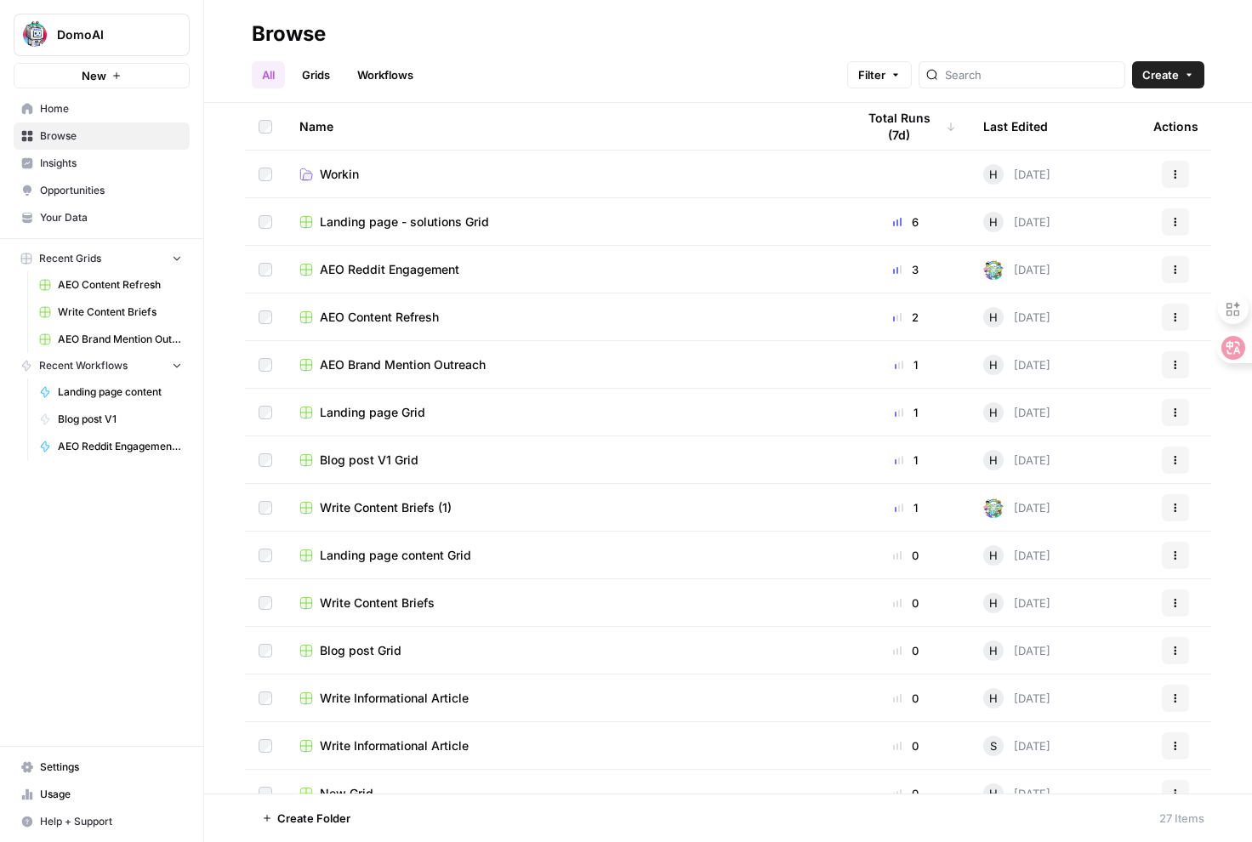
click at [128, 637] on div "DomoAI New Home Browse Insights Opportunities Your Data Recent Grids AEO Conten…" at bounding box center [101, 421] width 203 height 842
click at [355, 276] on span "AEO Reddit Engagement" at bounding box center [389, 269] width 139 height 17
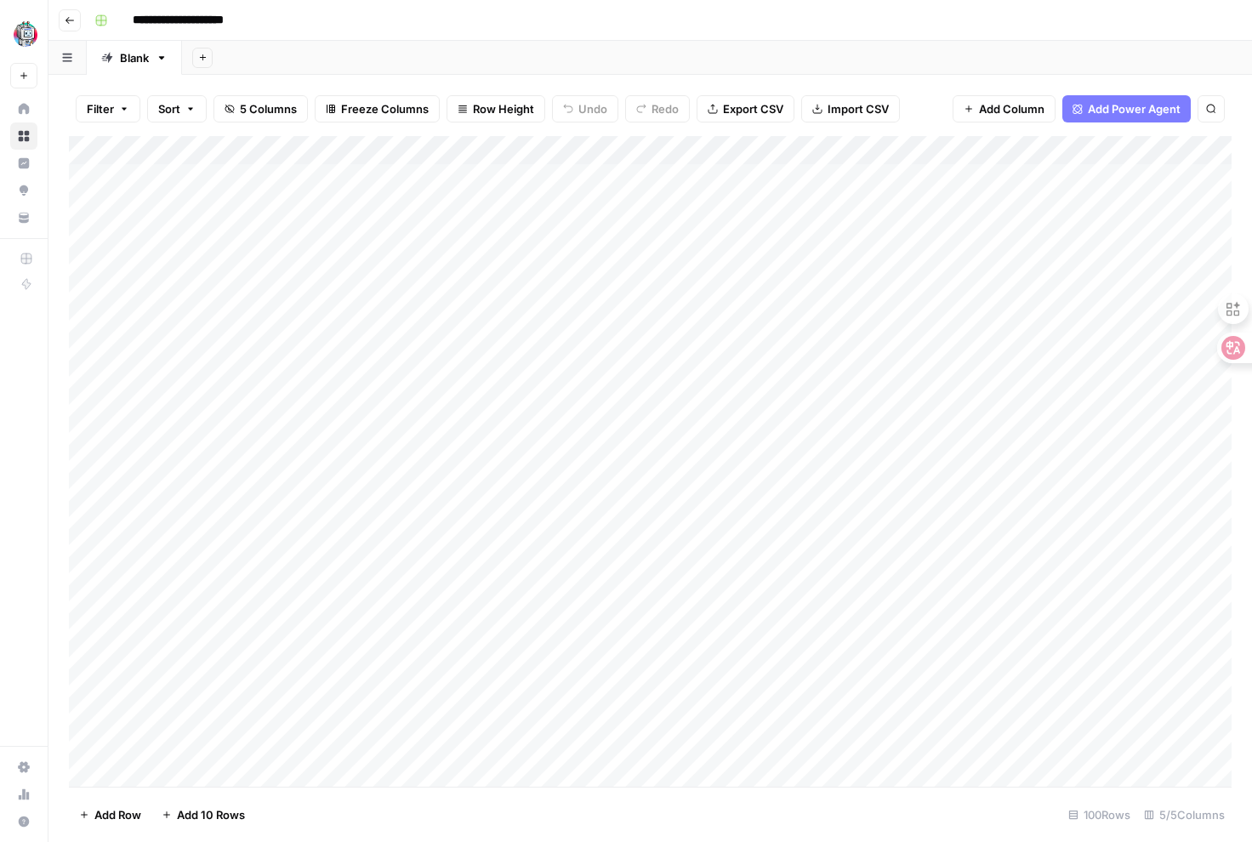
click at [72, 28] on button "Go back" at bounding box center [70, 20] width 22 height 22
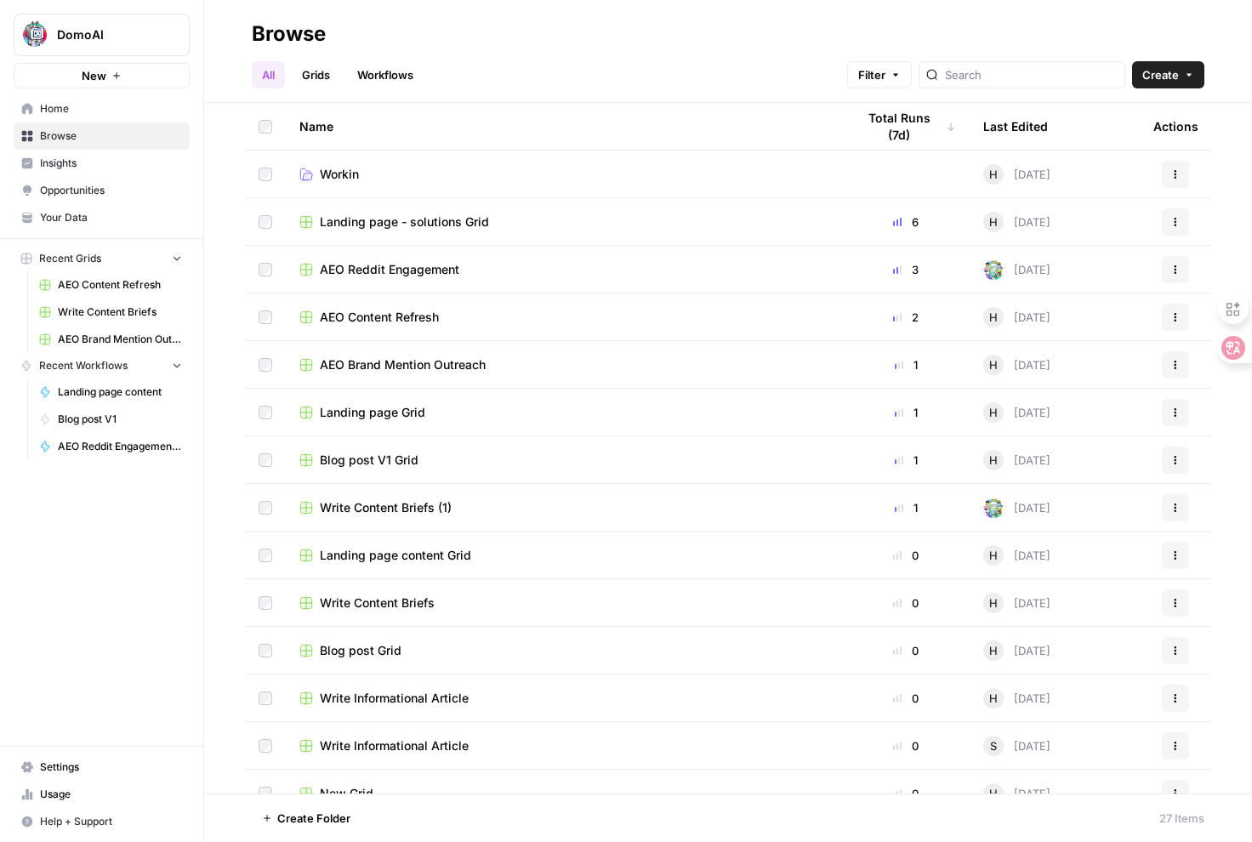
click at [384, 265] on span "AEO Reddit Engagement" at bounding box center [389, 269] width 139 height 17
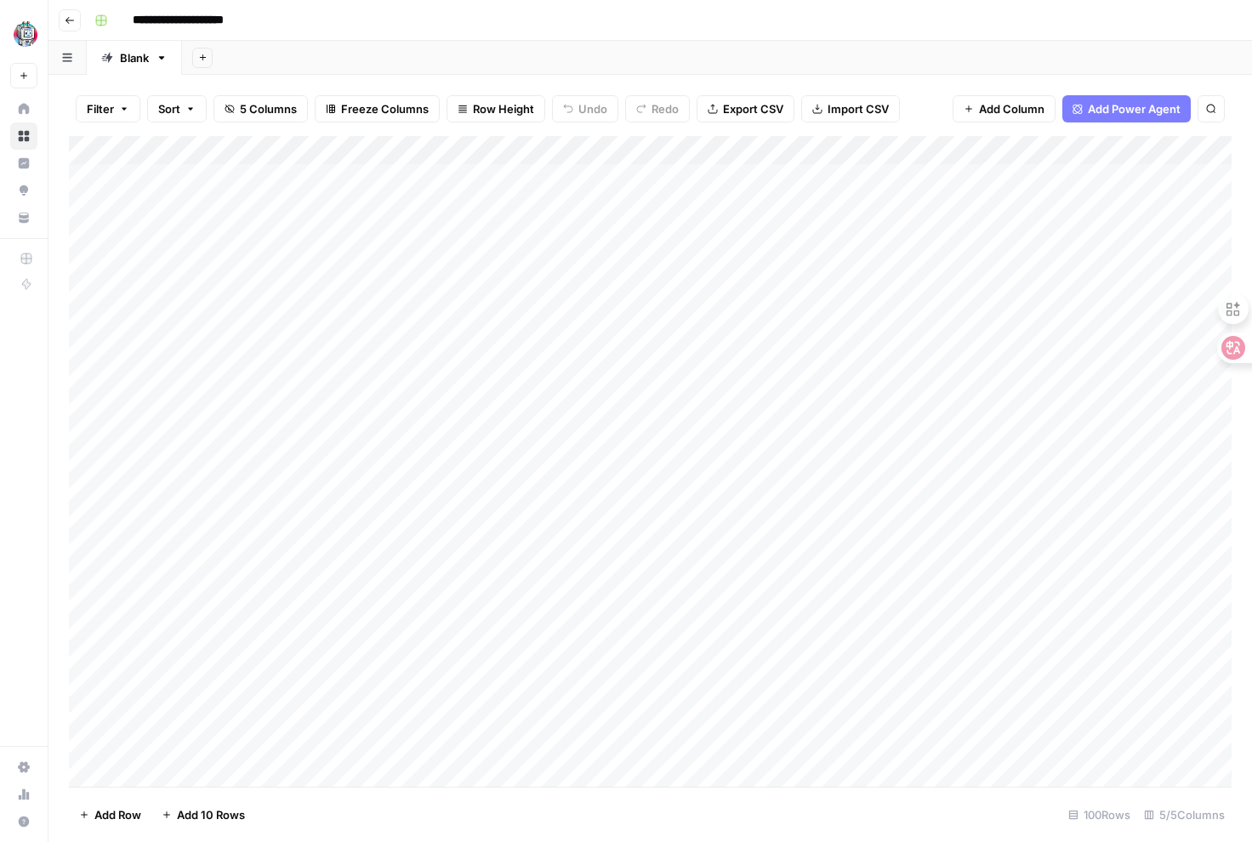
click at [611, 185] on div "Add Column" at bounding box center [650, 461] width 1163 height 651
click at [64, 14] on button "Go back" at bounding box center [70, 20] width 22 height 22
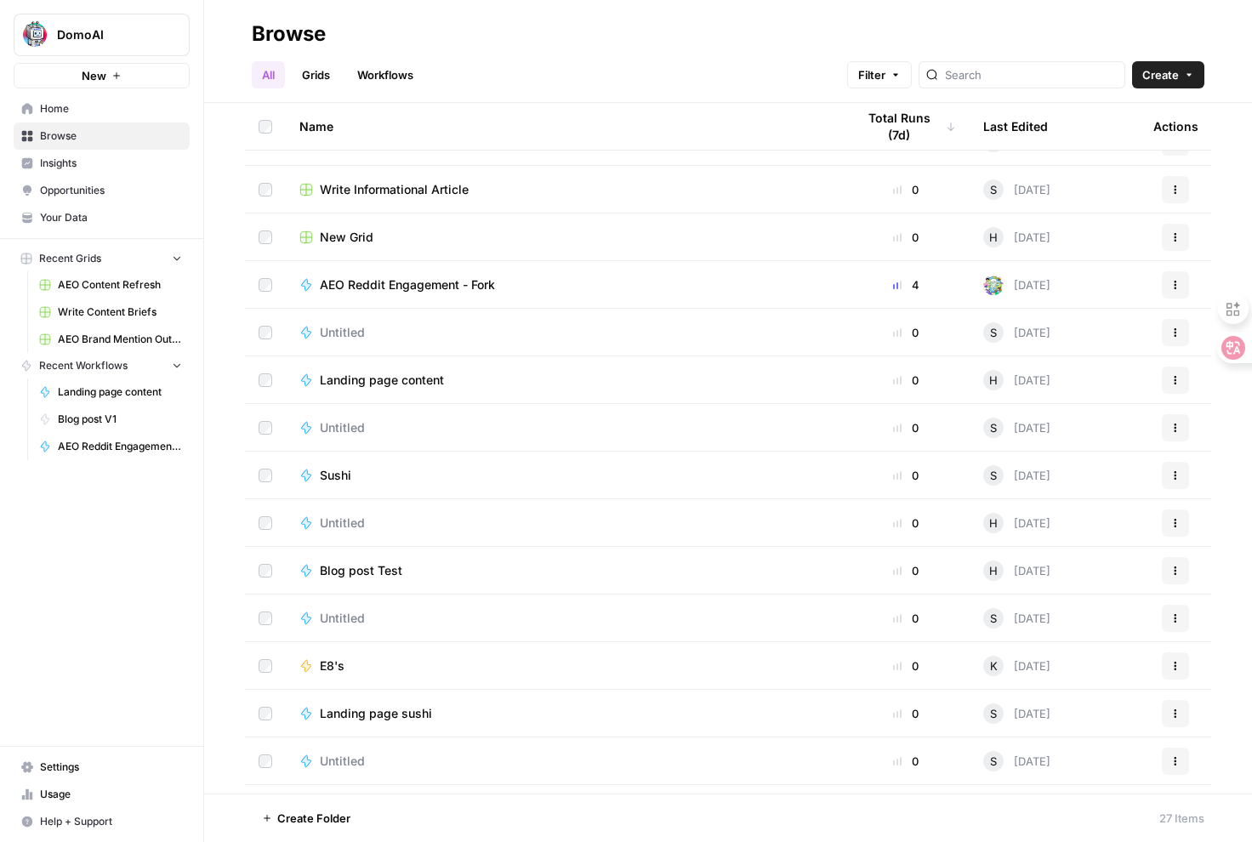
scroll to position [564, 0]
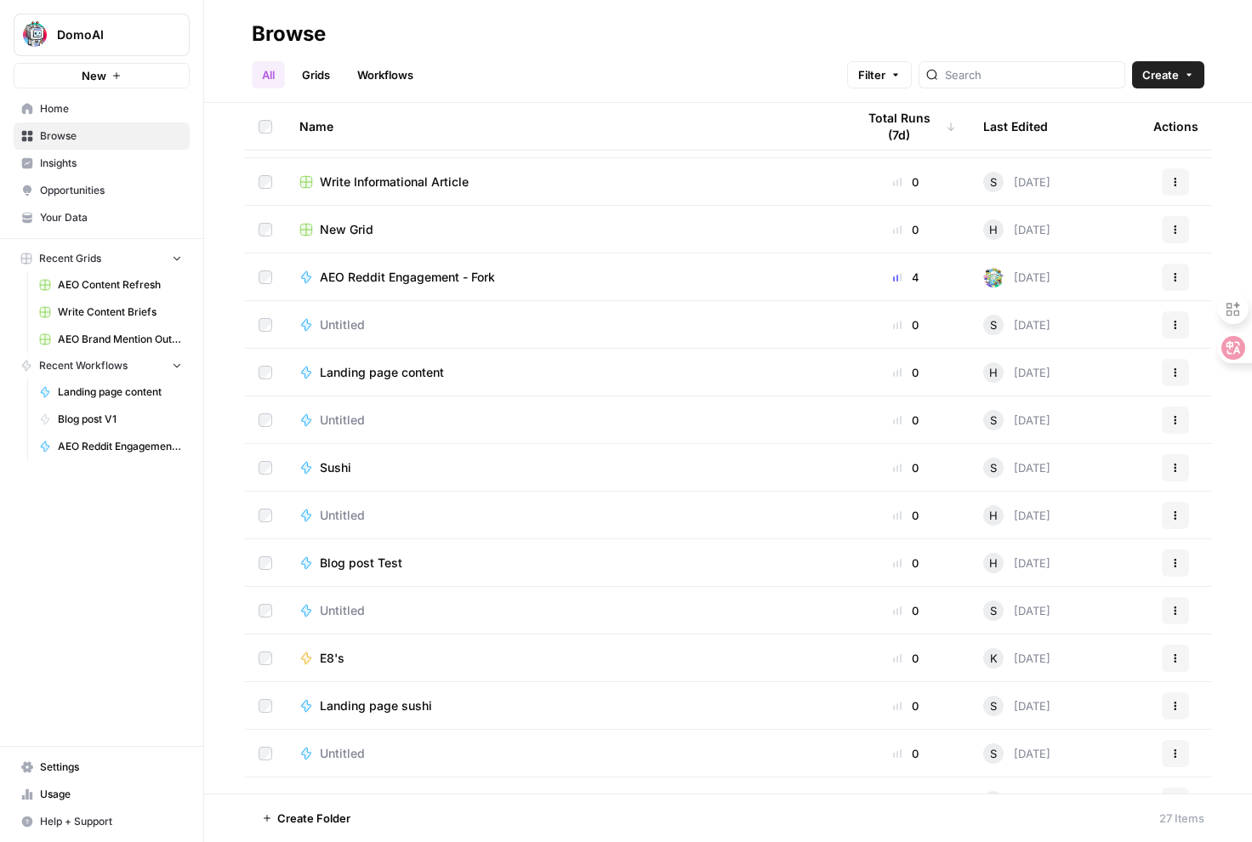
click at [387, 279] on span "AEO Reddit Engagement - Fork" at bounding box center [407, 277] width 175 height 17
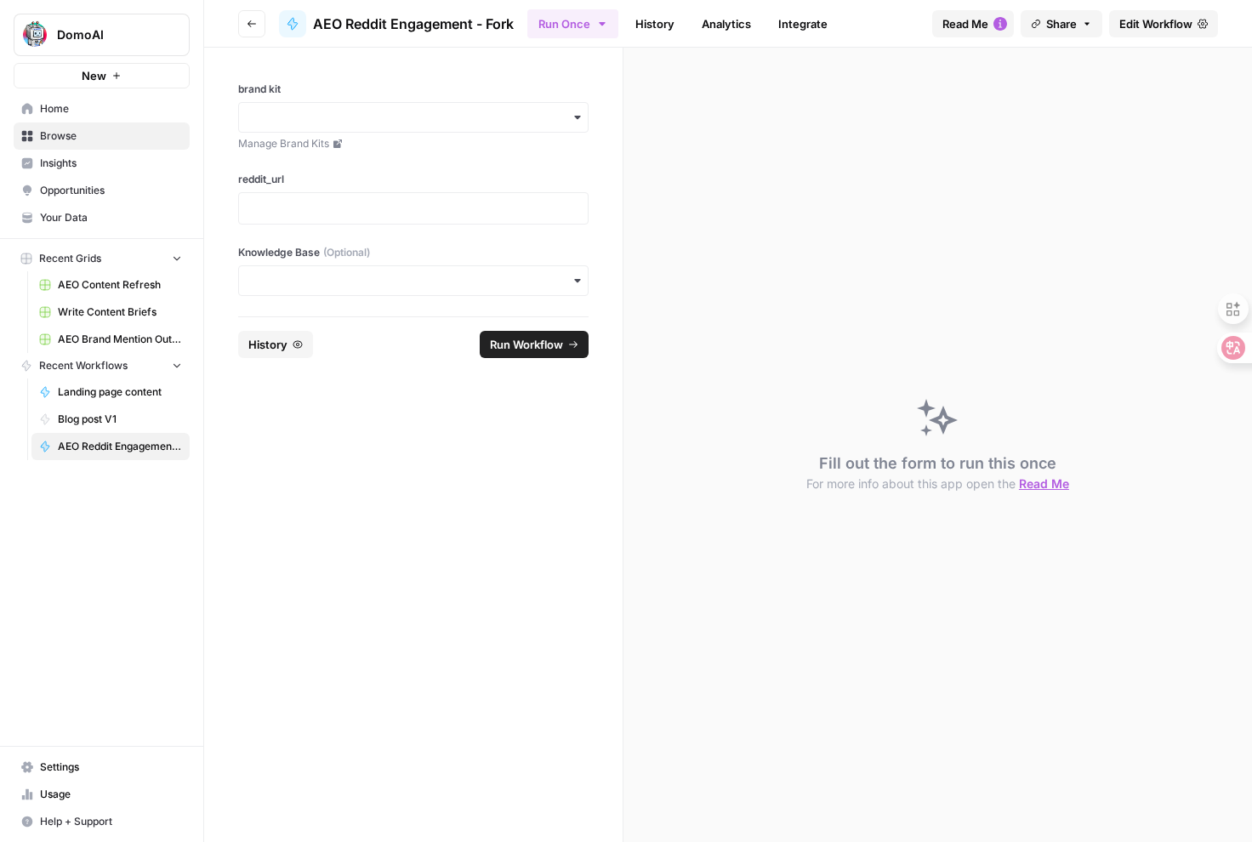
click at [1144, 29] on span "Edit Workflow" at bounding box center [1155, 23] width 73 height 17
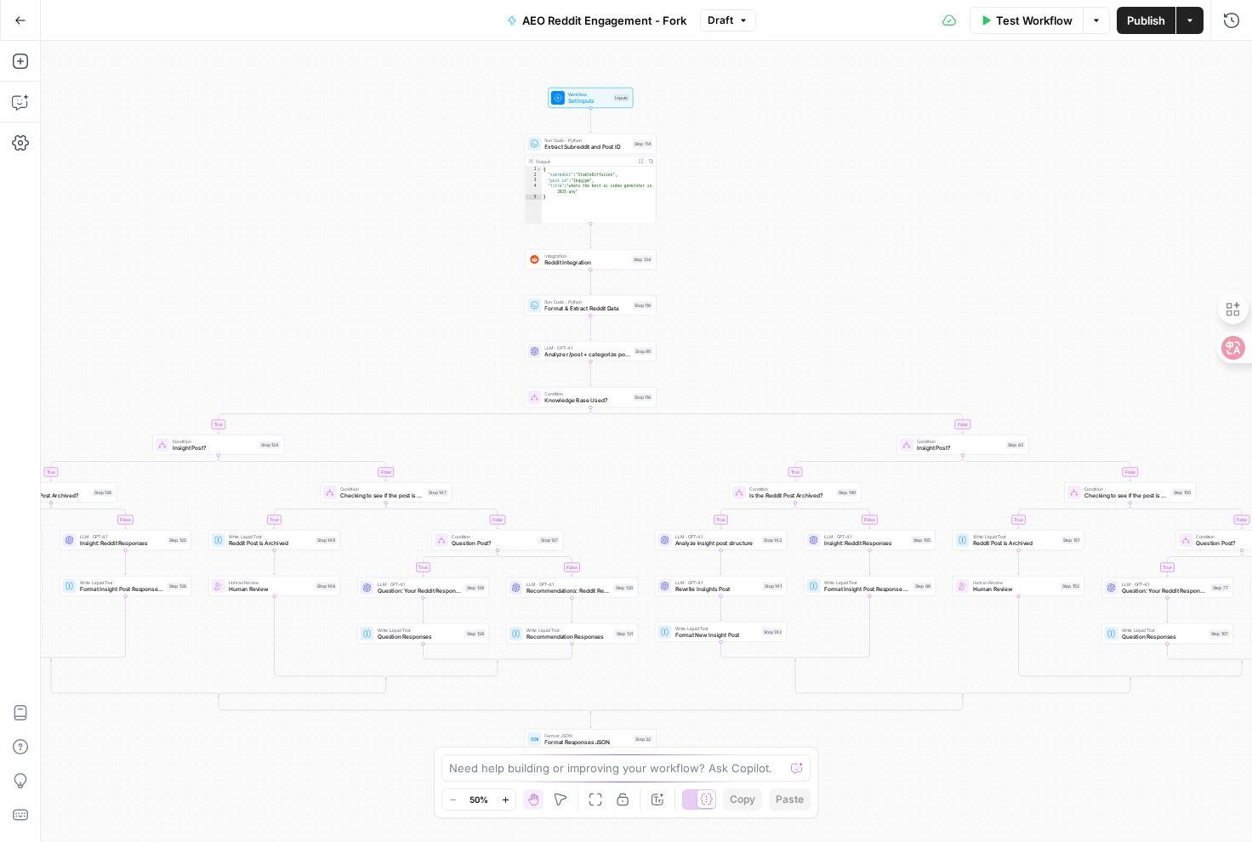
click at [17, 22] on icon "button" at bounding box center [20, 20] width 12 height 12
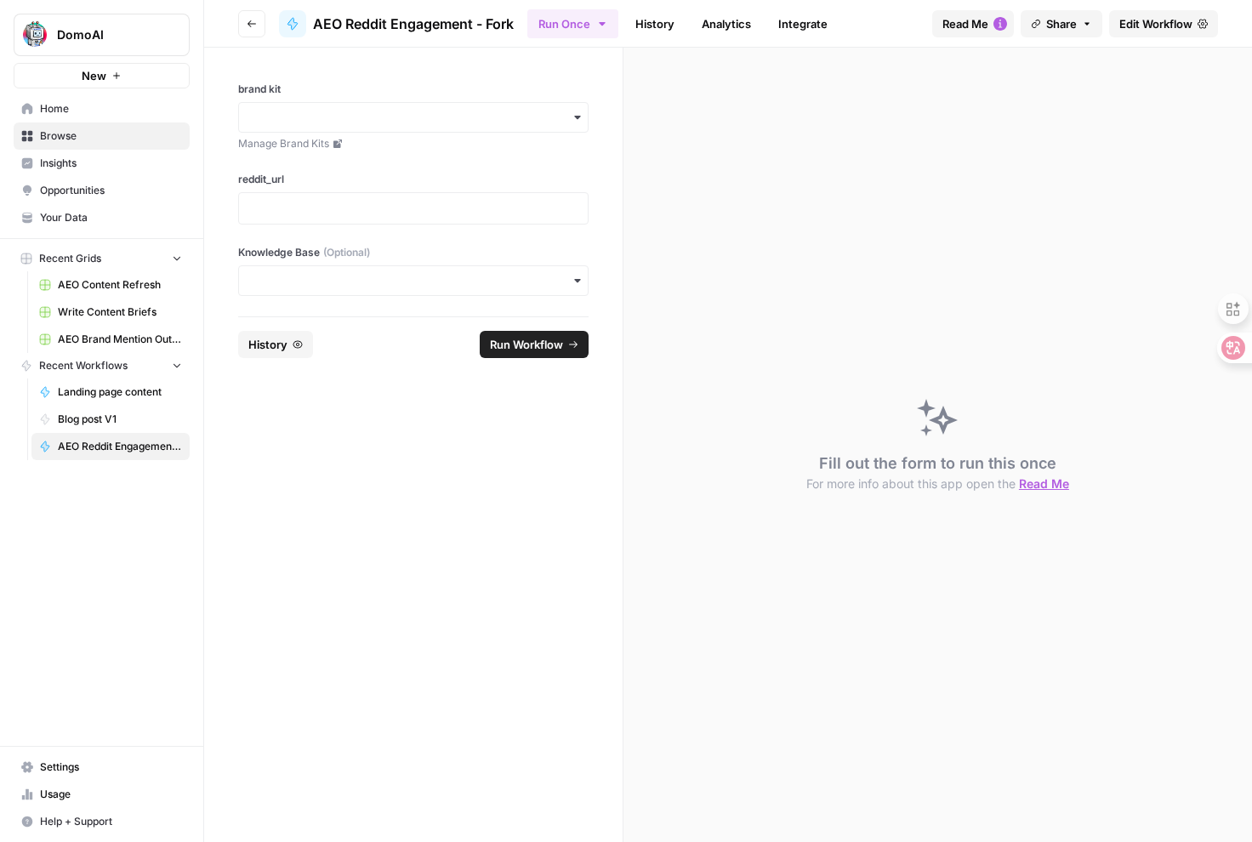
click at [64, 113] on span "Home" at bounding box center [111, 108] width 142 height 15
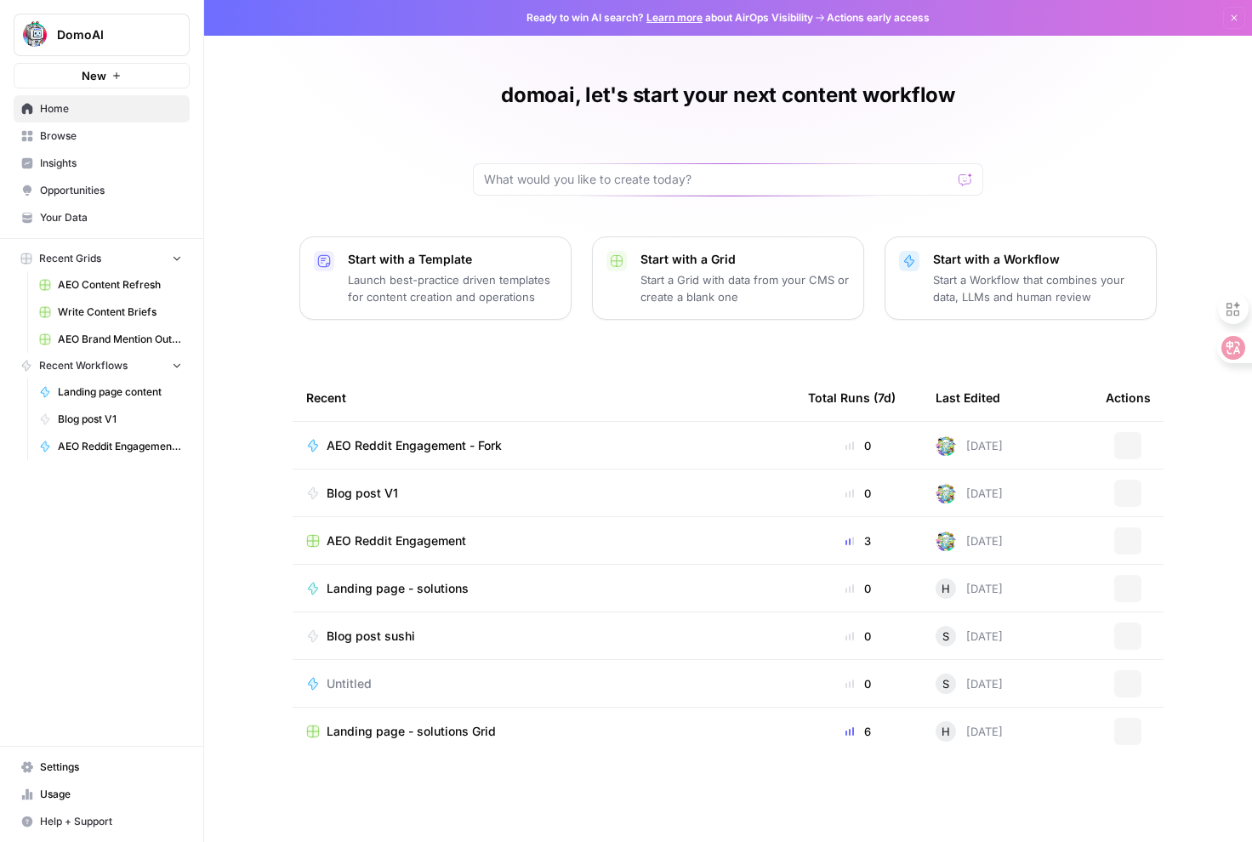
click at [70, 167] on span "Insights" at bounding box center [111, 163] width 142 height 15
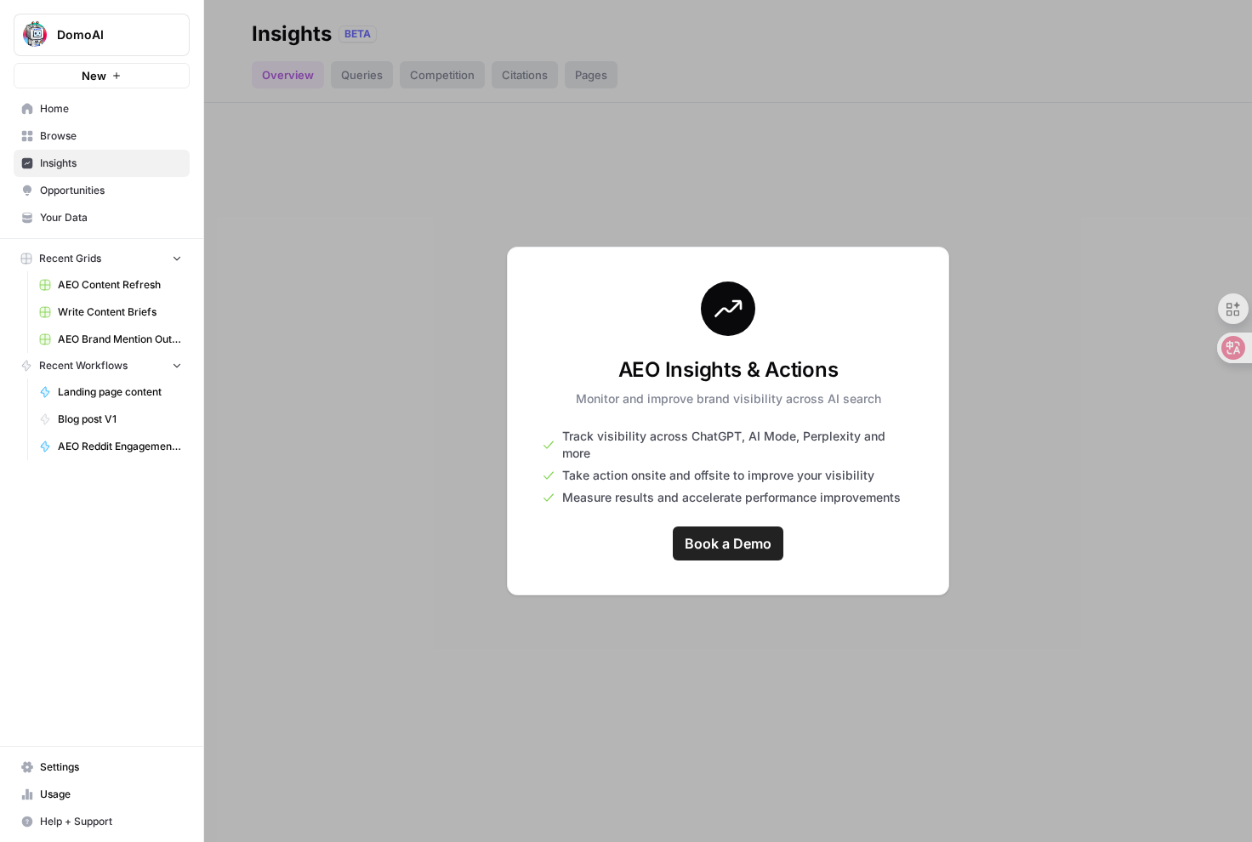
click at [80, 130] on span "Browse" at bounding box center [111, 135] width 142 height 15
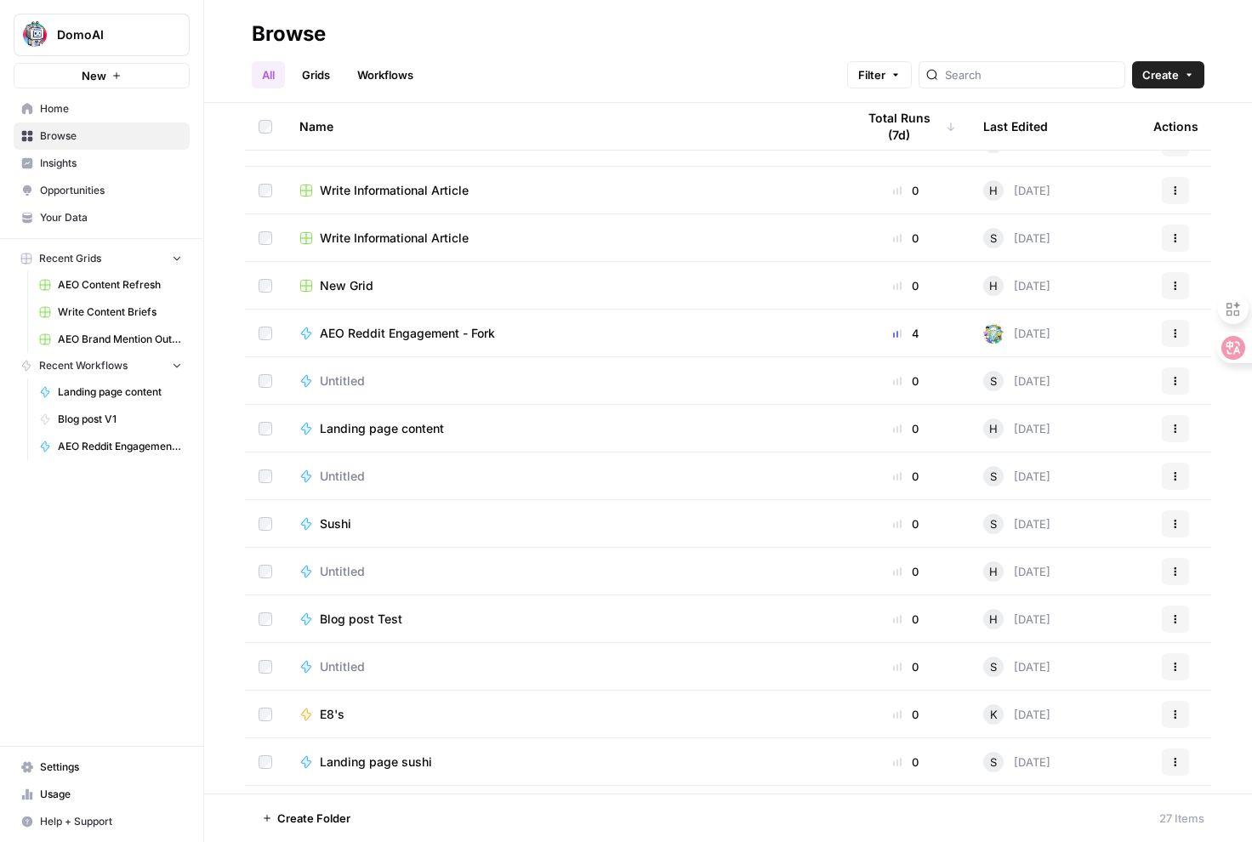
scroll to position [604, 0]
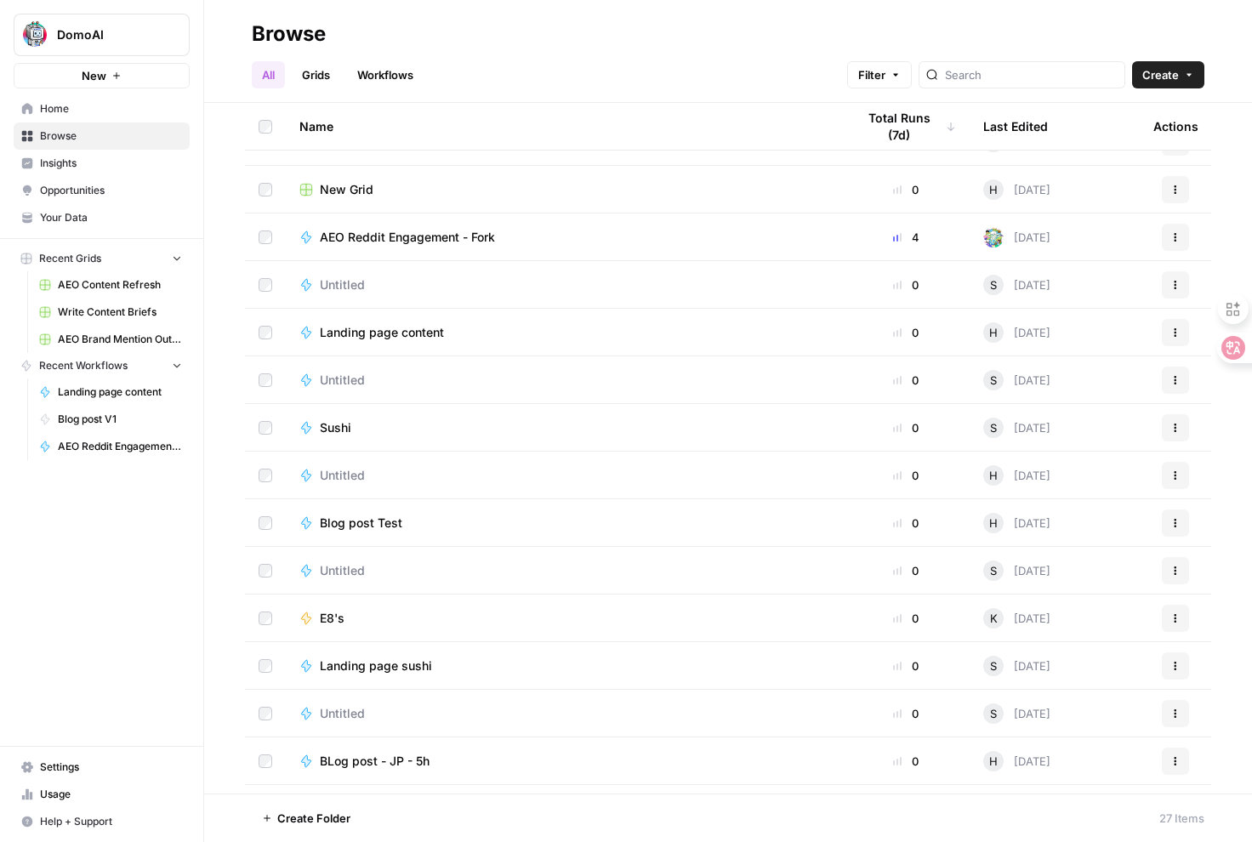
click at [383, 246] on td "AEO Reddit Engagement - Fork" at bounding box center [564, 236] width 556 height 47
click at [362, 236] on span "AEO Reddit Engagement - Fork" at bounding box center [407, 237] width 175 height 17
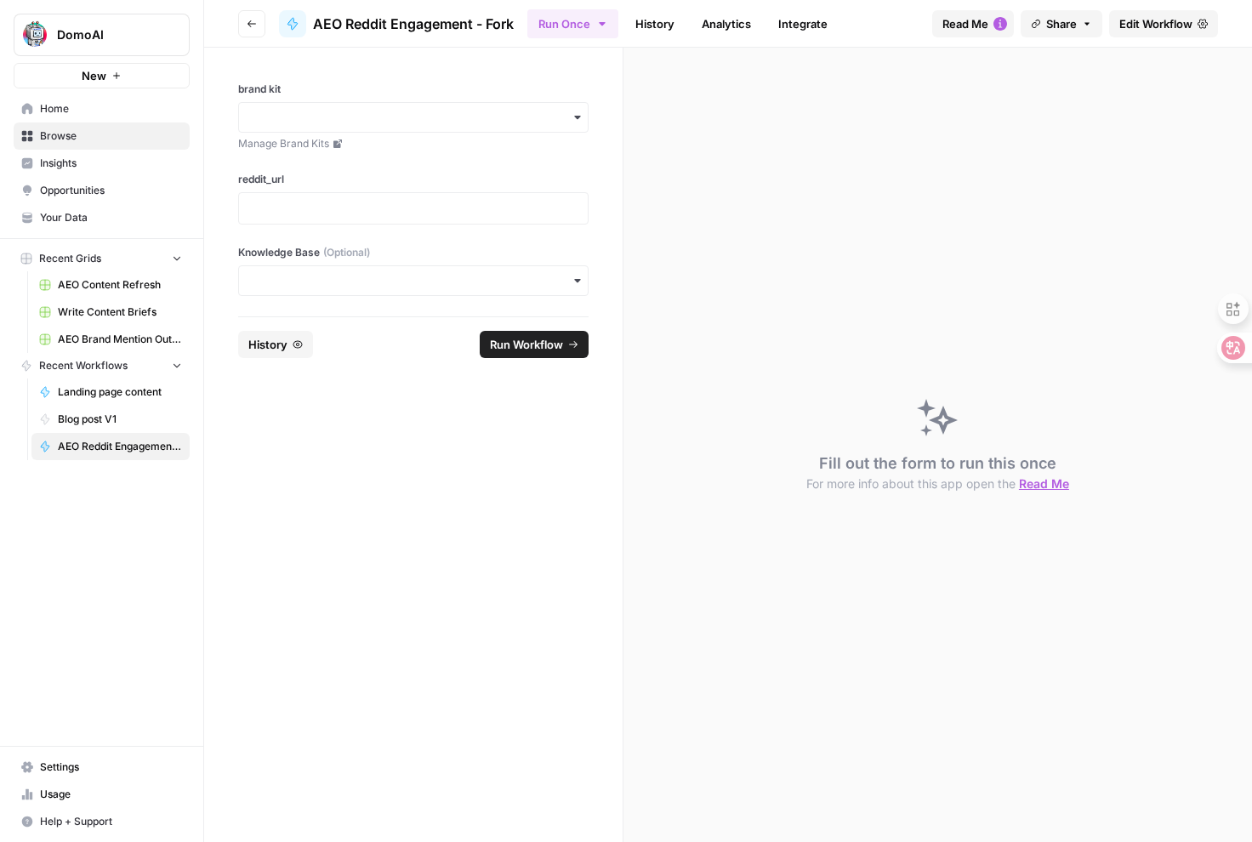
click at [1155, 29] on span "Edit Workflow" at bounding box center [1155, 23] width 73 height 17
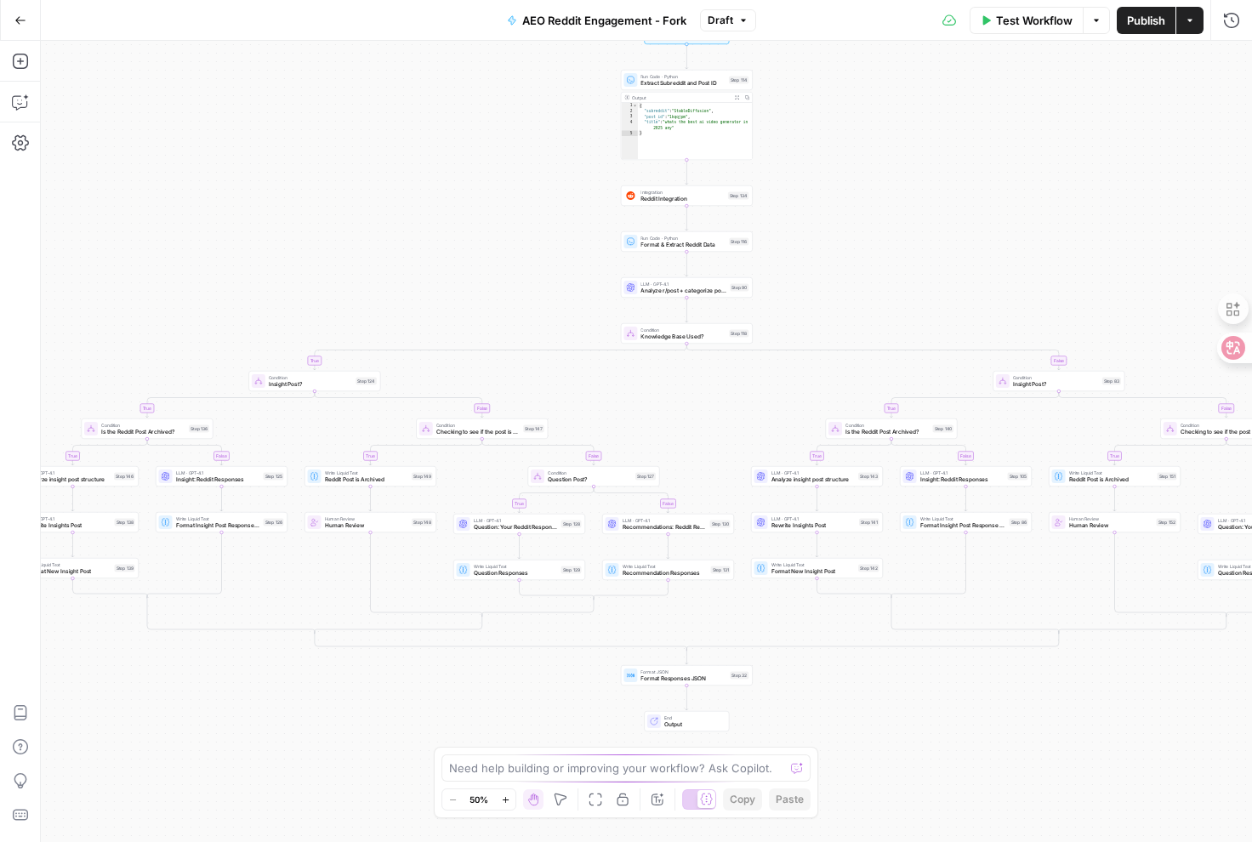
drag, startPoint x: 614, startPoint y: 487, endPoint x: 710, endPoint y: 424, distance: 115.3
click at [710, 424] on div "true false true false true false true false true false true false true false tr…" at bounding box center [646, 441] width 1211 height 801
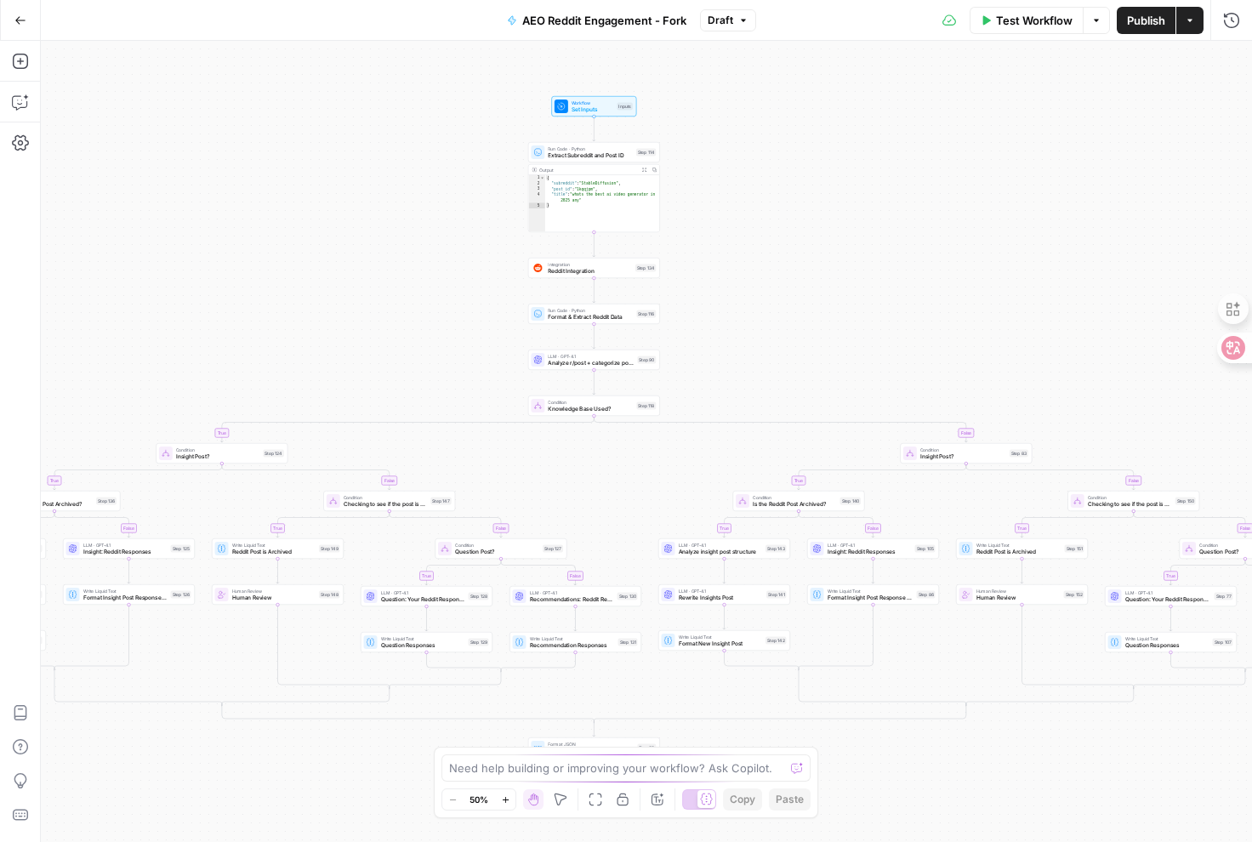
drag, startPoint x: 624, startPoint y: 401, endPoint x: 512, endPoint y: 482, distance: 138.3
click at [512, 482] on div "true false true false true false true false true false true false true false tr…" at bounding box center [646, 441] width 1211 height 801
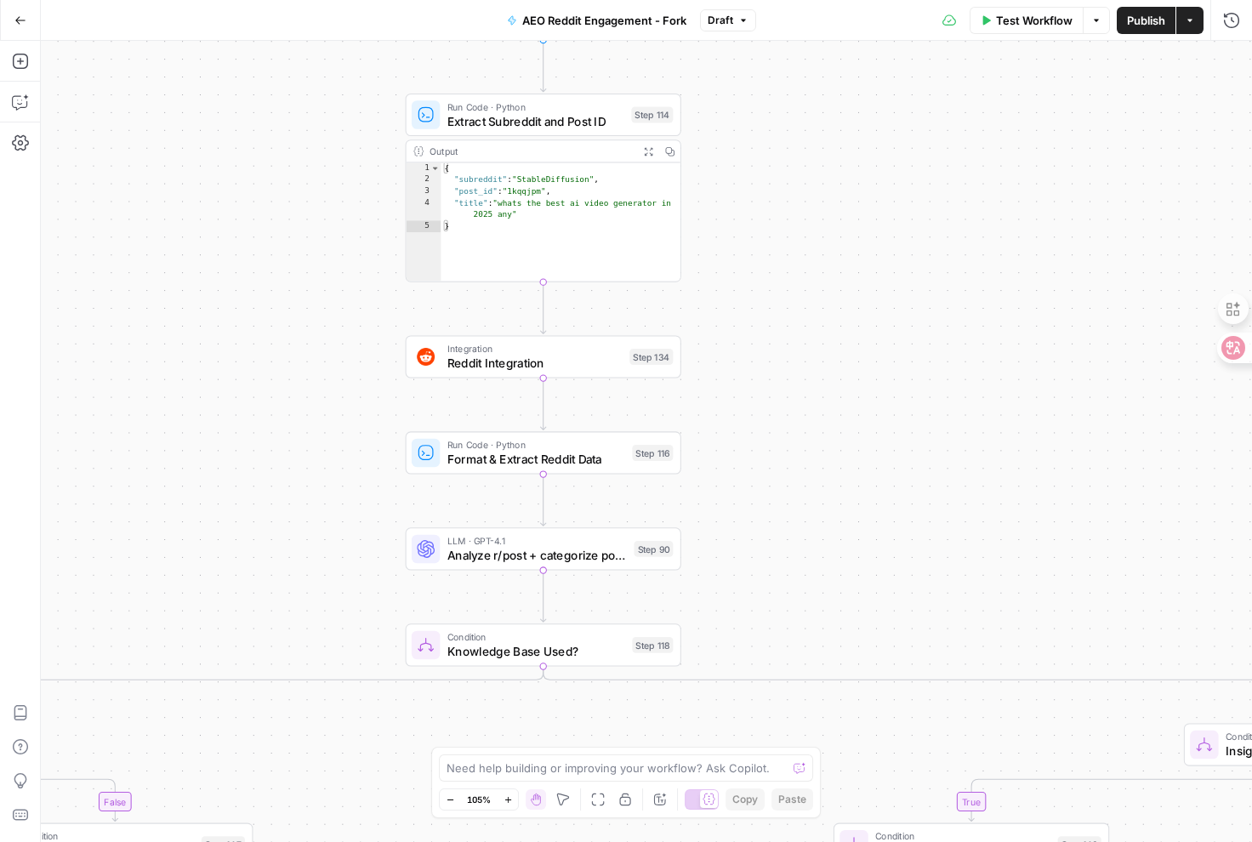
drag, startPoint x: 668, startPoint y: 293, endPoint x: 833, endPoint y: 480, distance: 250.0
click at [834, 481] on div "true false true false true false true false true false true false true false tr…" at bounding box center [646, 441] width 1211 height 801
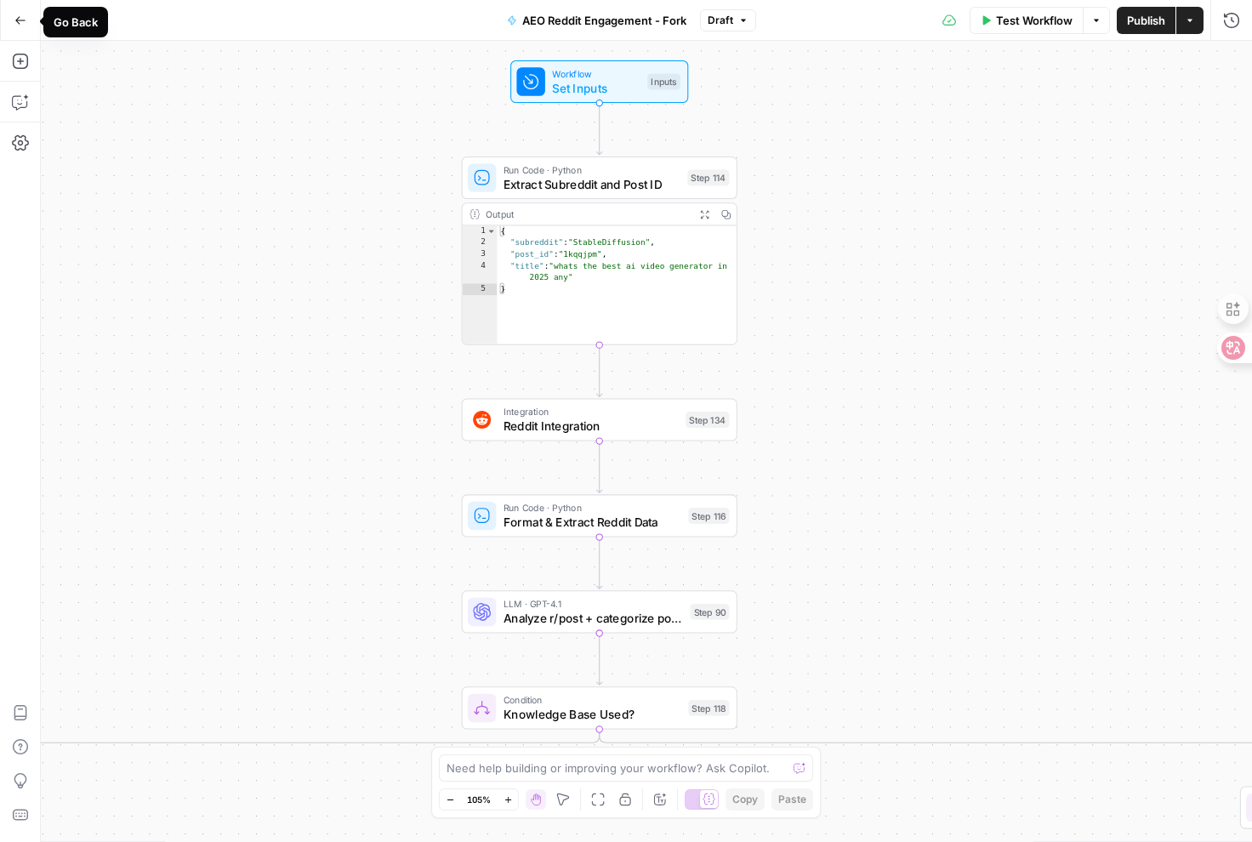
click at [20, 20] on icon "button" at bounding box center [20, 20] width 12 height 12
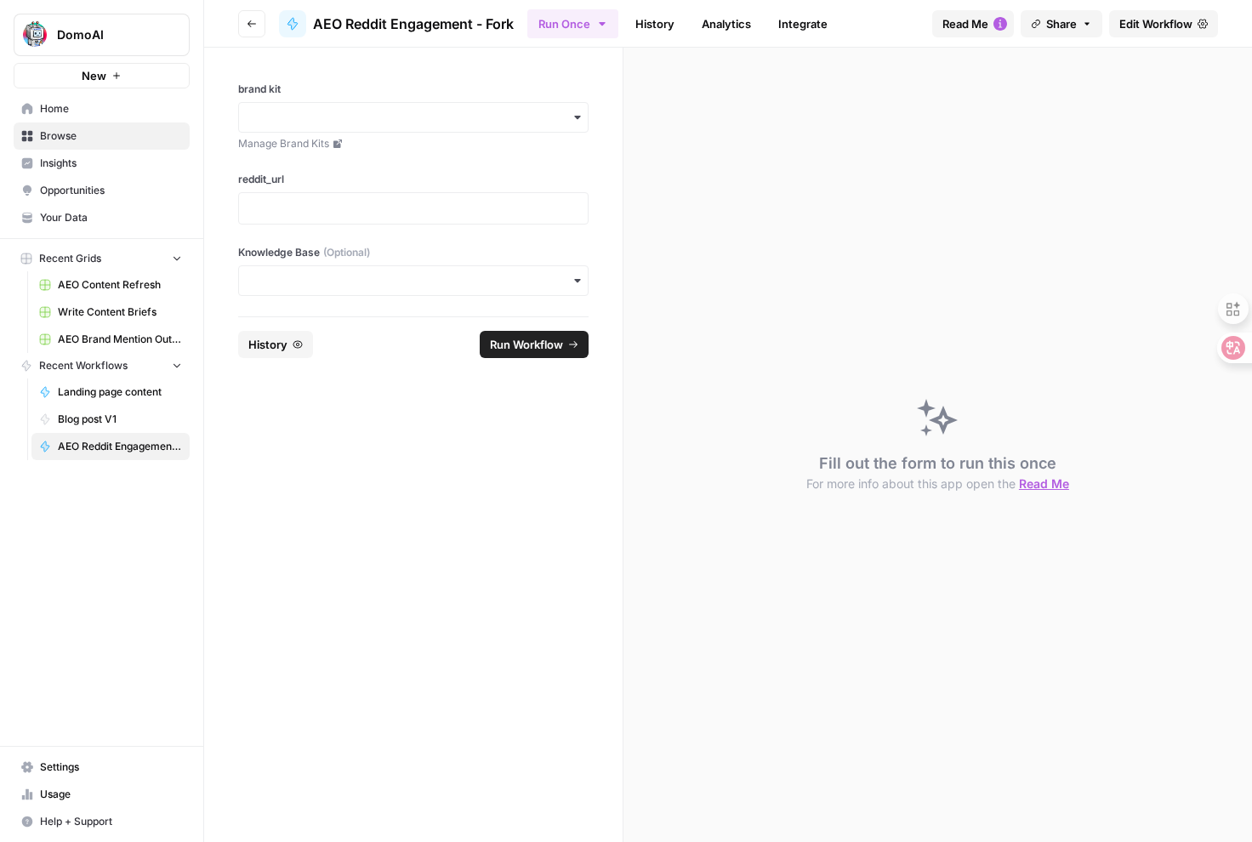
click at [94, 105] on span "Home" at bounding box center [111, 108] width 142 height 15
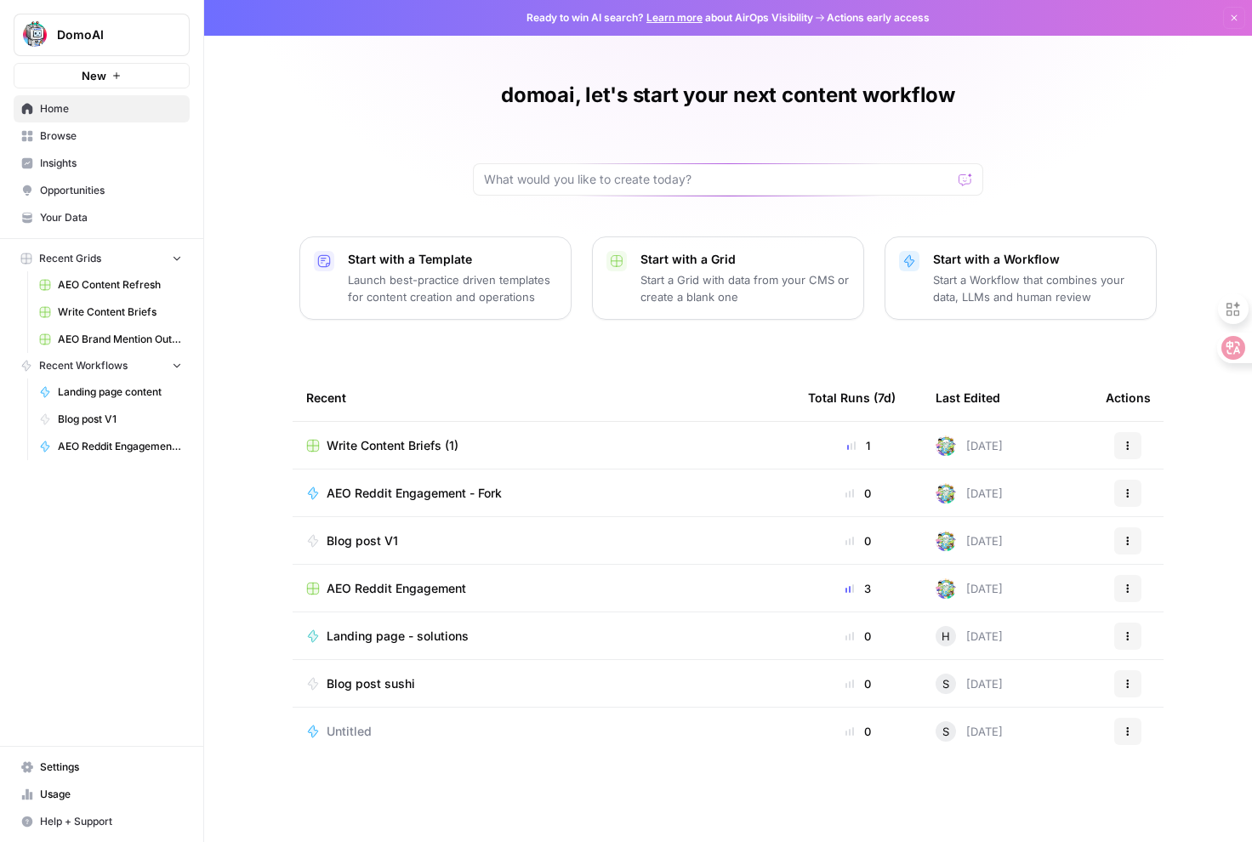
click at [78, 139] on span "Browse" at bounding box center [111, 135] width 142 height 15
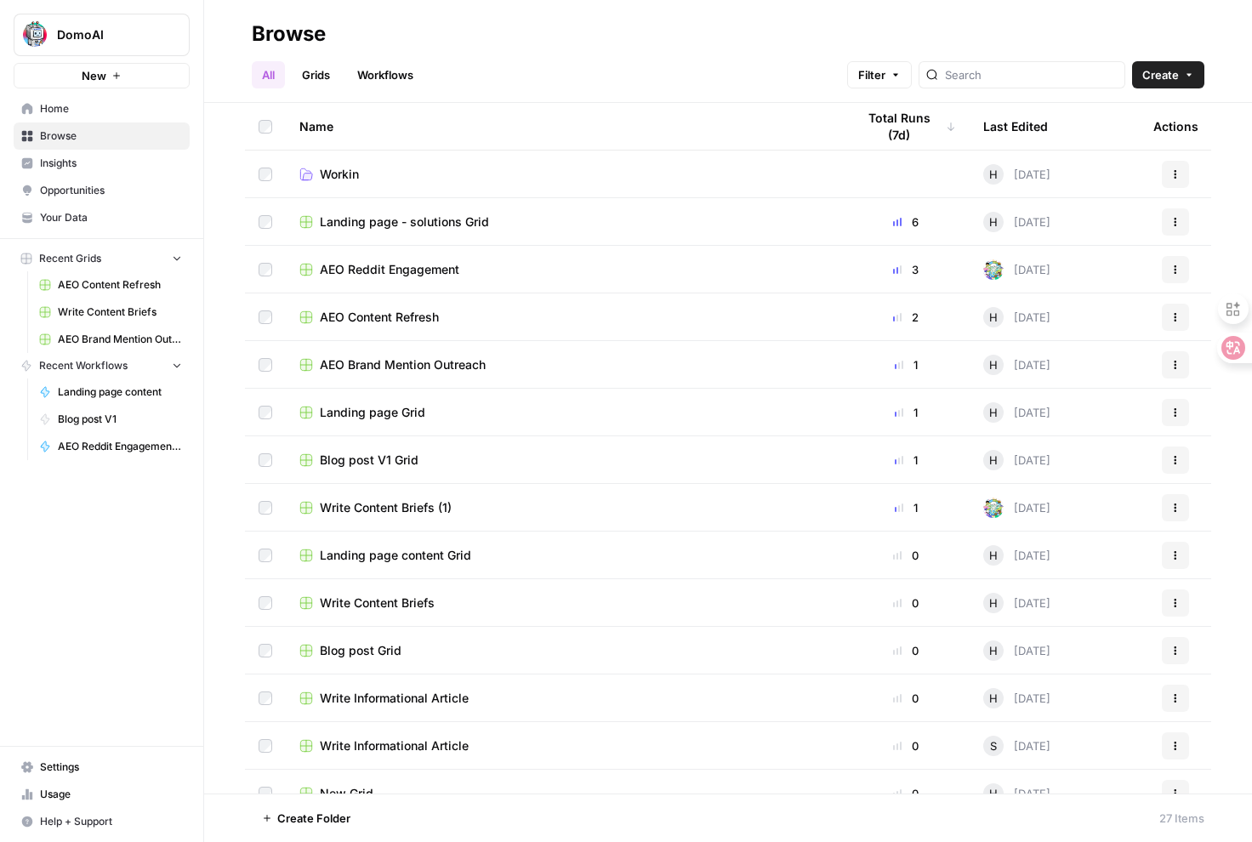
click at [39, 105] on link "Home" at bounding box center [102, 108] width 176 height 27
click at [123, 688] on div "DomoAI New Home Browse Insights Opportunities Your Data Recent Grids AEO Conten…" at bounding box center [101, 421] width 203 height 842
click at [73, 606] on div "DomoAI New Home Browse Insights Opportunities Your Data Recent Grids AEO Conten…" at bounding box center [101, 421] width 203 height 842
click at [127, 621] on div "DomoAI New Home Browse Insights Opportunities Your Data Recent Grids AEO Conten…" at bounding box center [101, 421] width 203 height 842
